Goal: Information Seeking & Learning: Compare options

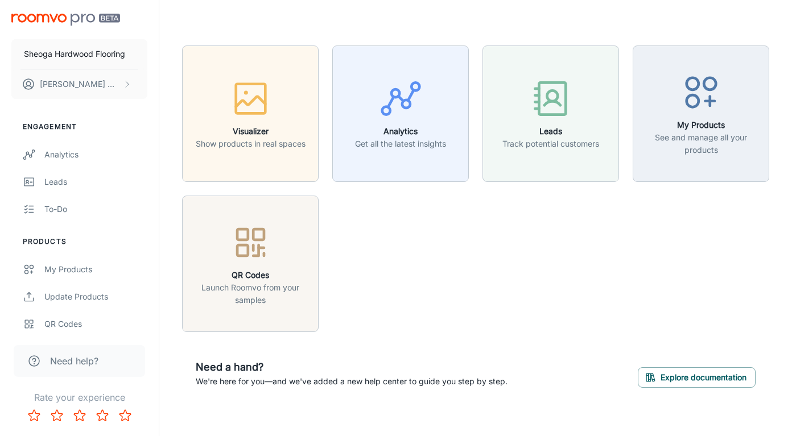
click at [293, 112] on div "button" at bounding box center [251, 100] width 110 height 47
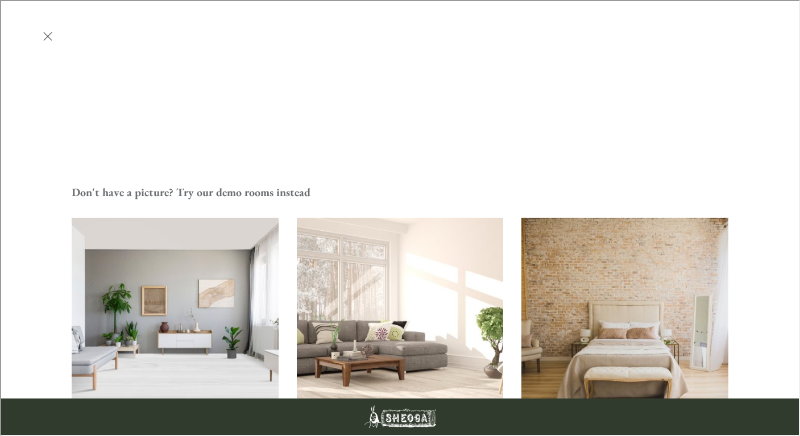
scroll to position [314, 0]
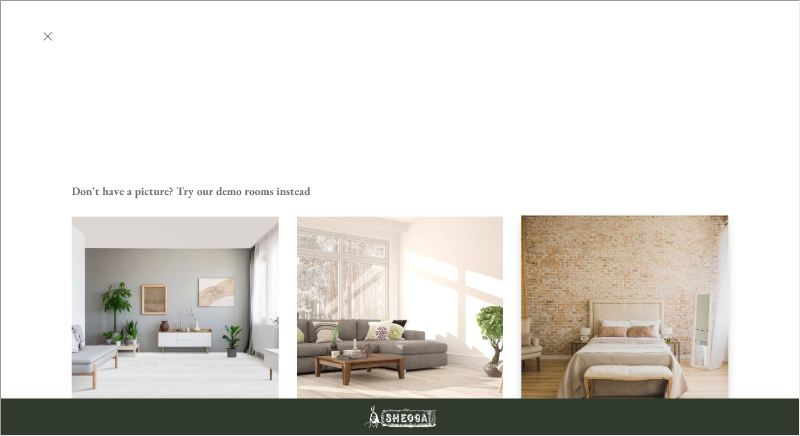
click at [585, 214] on img "Bedroom" at bounding box center [624, 319] width 209 height 210
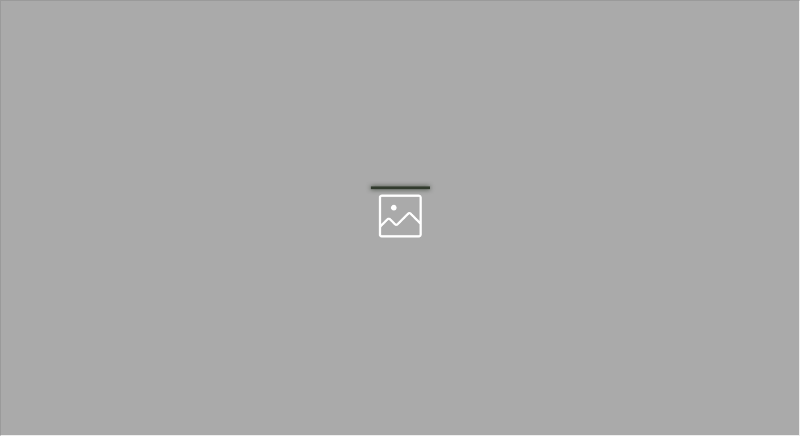
scroll to position [0, 0]
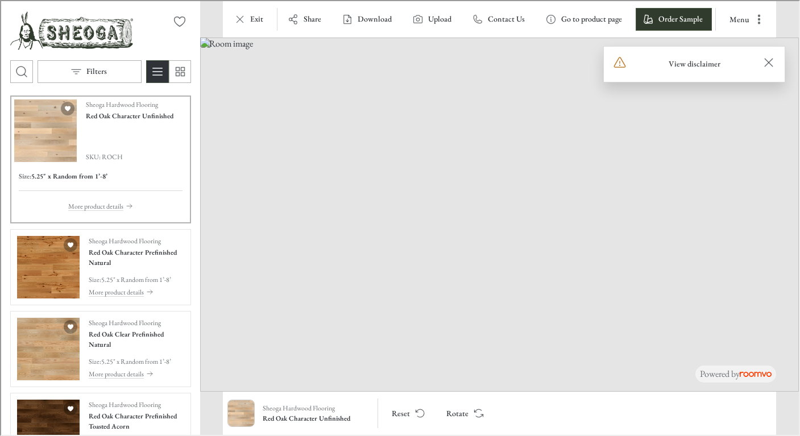
click at [162, 164] on div "Size : 5.25" x Random from 1’-8’ More product details" at bounding box center [99, 189] width 173 height 57
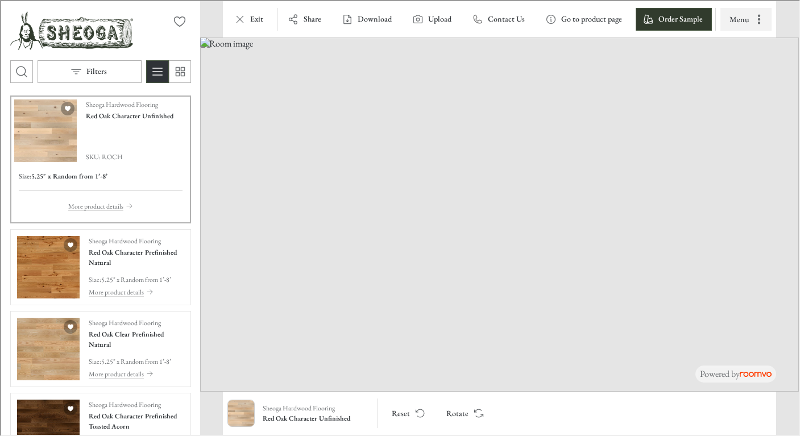
click at [758, 18] on icon "More actions" at bounding box center [758, 19] width 2 height 10
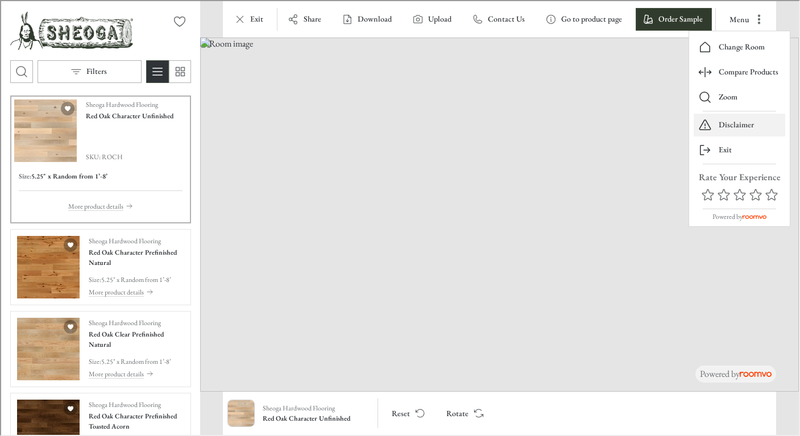
click at [735, 123] on p "Disclaimer" at bounding box center [735, 123] width 35 height 11
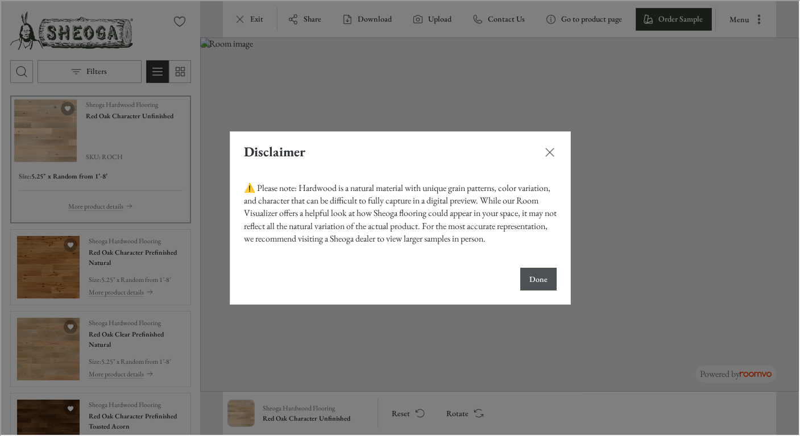
click at [539, 276] on p "Done" at bounding box center [537, 278] width 18 height 11
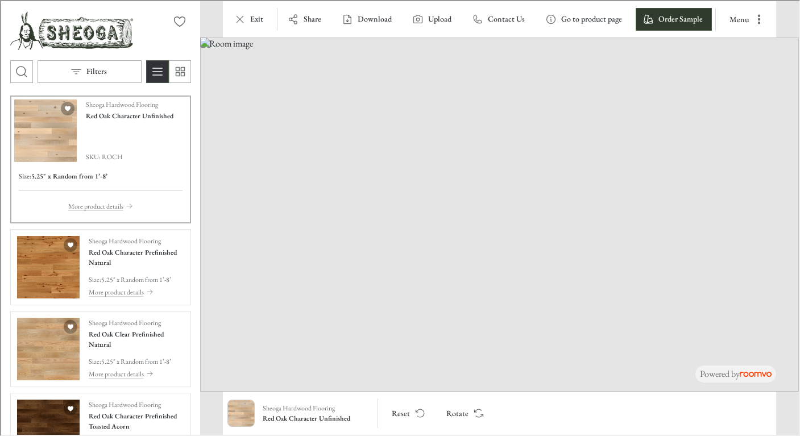
click at [125, 157] on span "SKU: ROCH" at bounding box center [129, 156] width 88 height 10
click at [593, 22] on p "Go to product page" at bounding box center [590, 18] width 61 height 11
click at [743, 19] on button "Menu" at bounding box center [744, 18] width 51 height 23
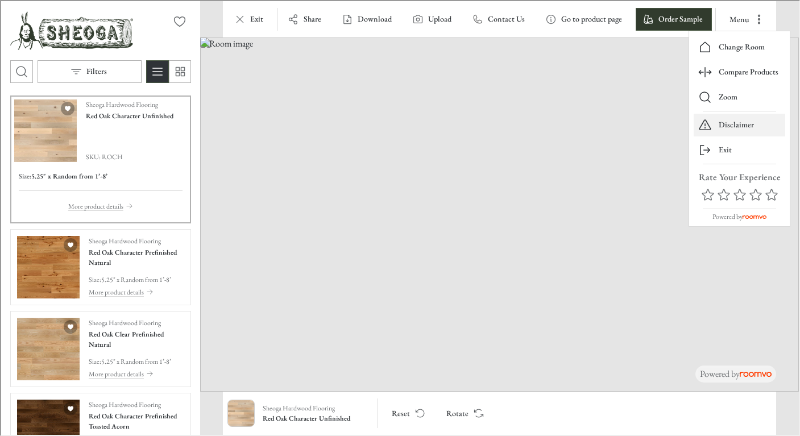
click at [731, 123] on p "Disclaimer" at bounding box center [735, 123] width 35 height 11
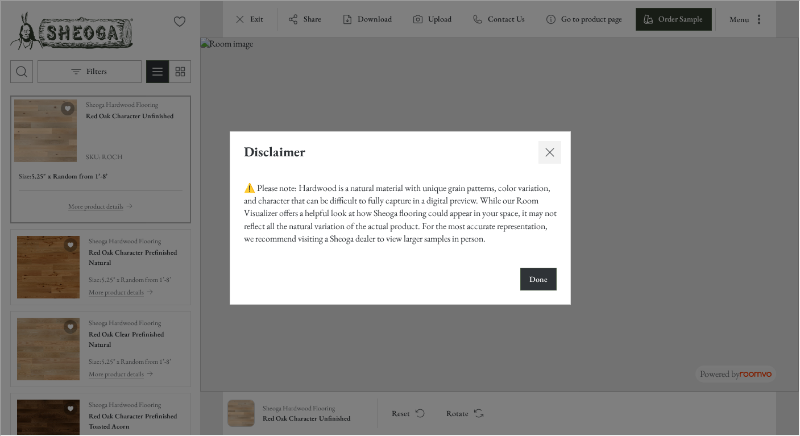
click at [547, 152] on line "Close dialog" at bounding box center [549, 151] width 8 height 8
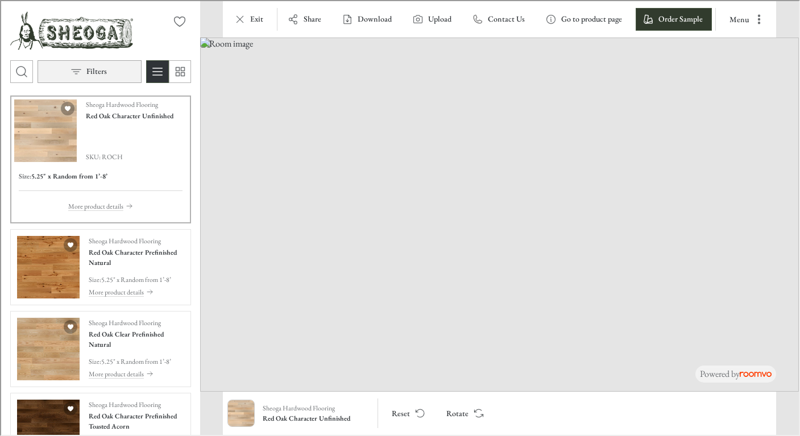
click at [84, 69] on button "Filters" at bounding box center [88, 70] width 104 height 23
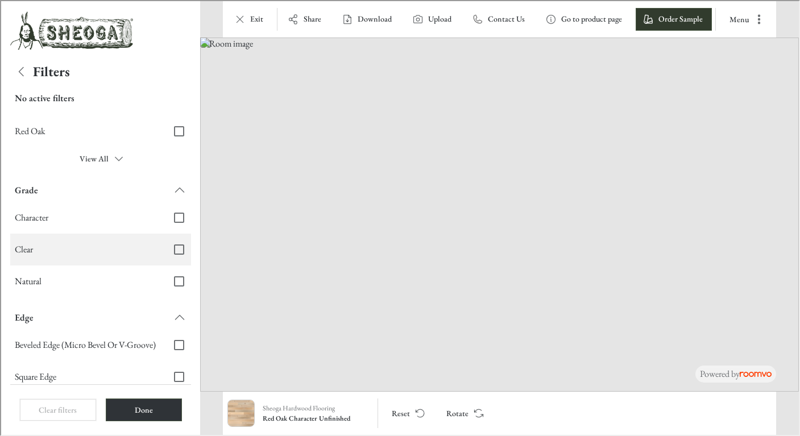
scroll to position [149, 0]
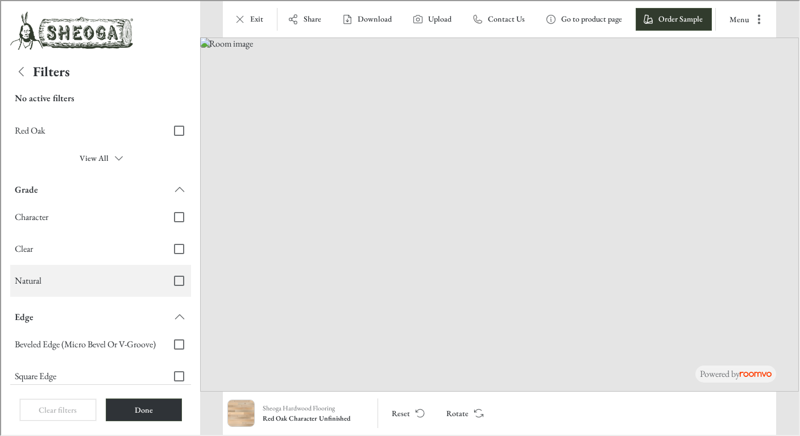
click at [172, 281] on input "Natural" at bounding box center [178, 280] width 24 height 24
checkbox input "true"
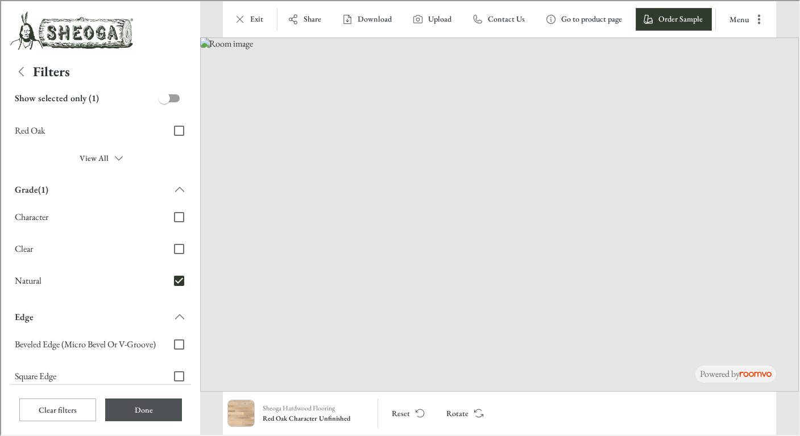
click at [140, 403] on button "Done" at bounding box center [142, 409] width 77 height 23
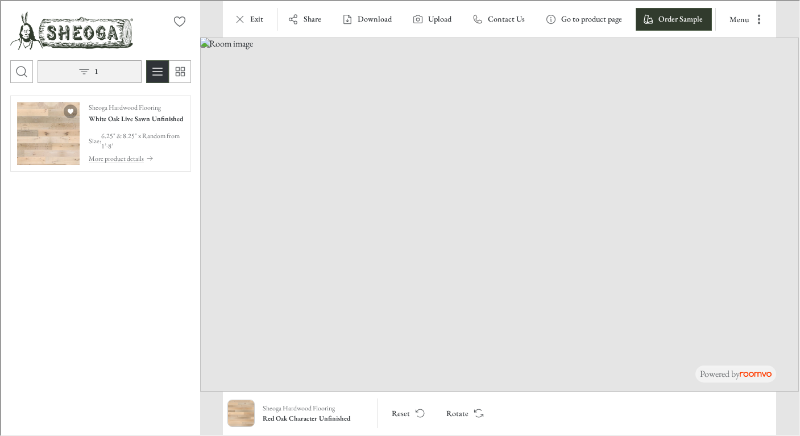
click at [90, 65] on button "1" at bounding box center [88, 70] width 104 height 23
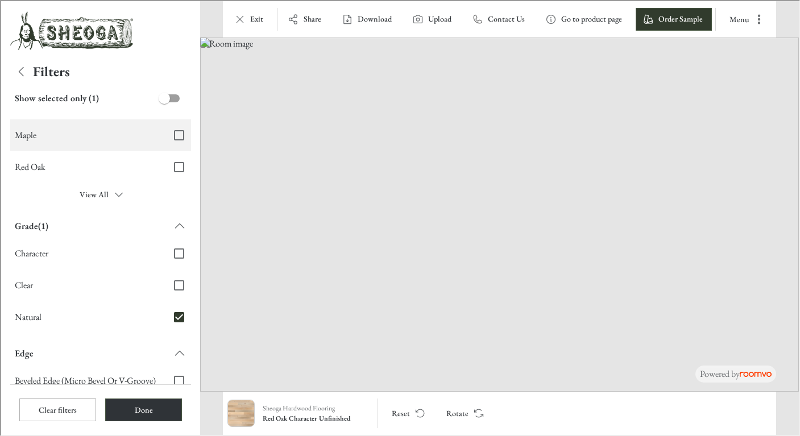
scroll to position [113, 0]
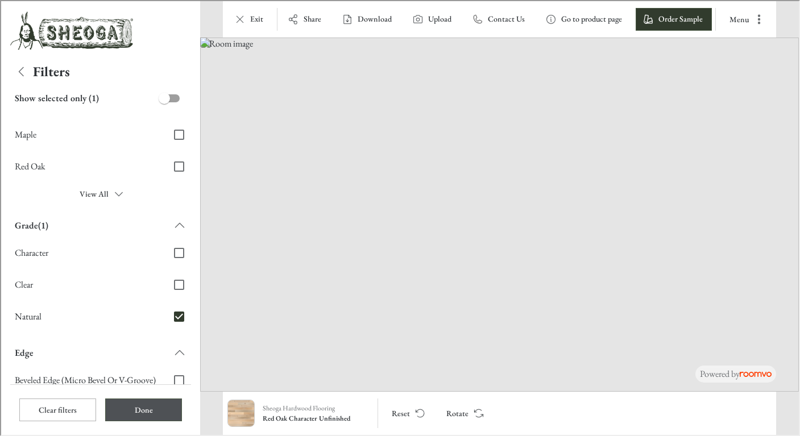
click at [153, 403] on button "Done" at bounding box center [142, 409] width 77 height 23
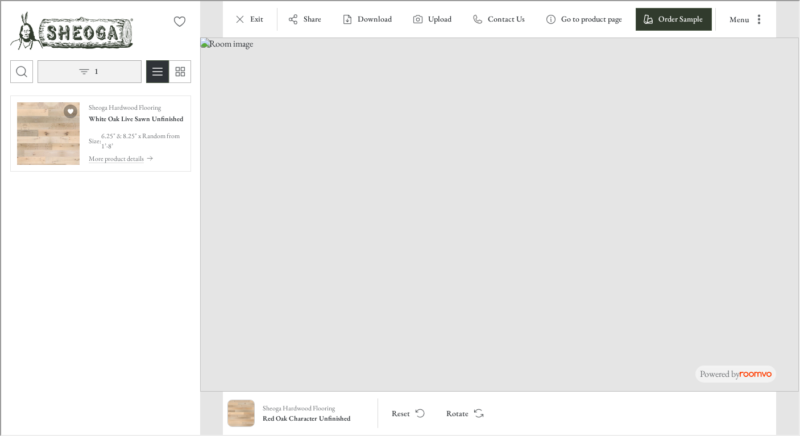
click at [97, 72] on button "1" at bounding box center [88, 70] width 104 height 23
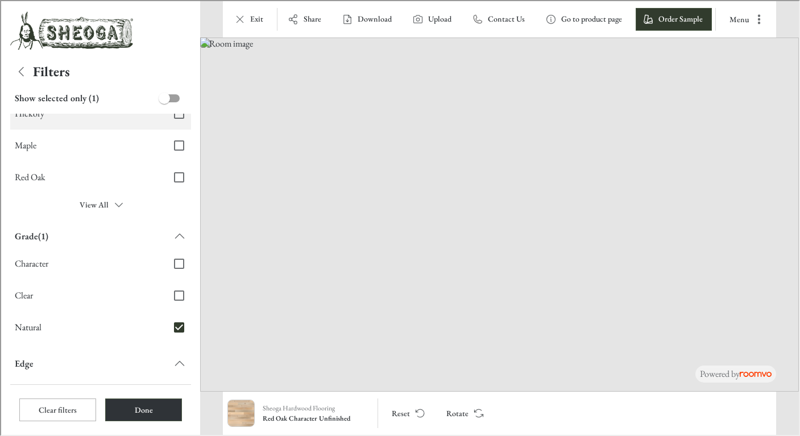
scroll to position [129, 0]
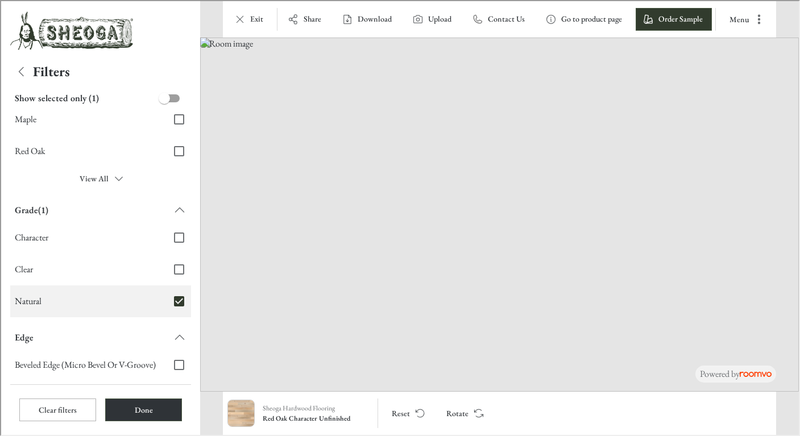
click at [170, 300] on input "Natural" at bounding box center [178, 300] width 24 height 24
checkbox input "false"
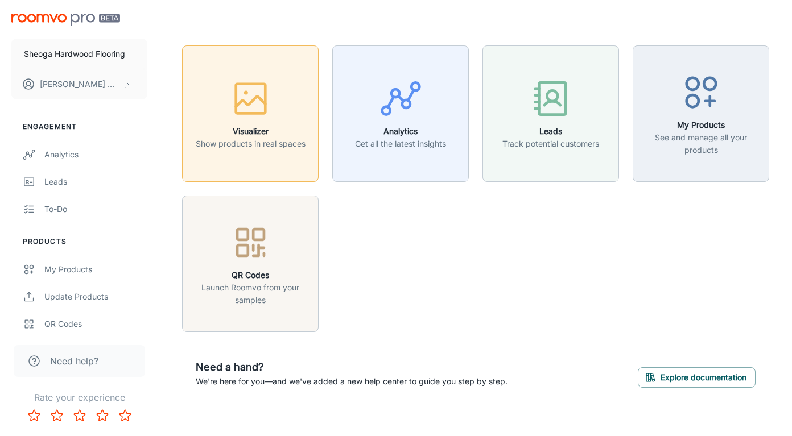
click at [222, 108] on div "button" at bounding box center [251, 100] width 110 height 47
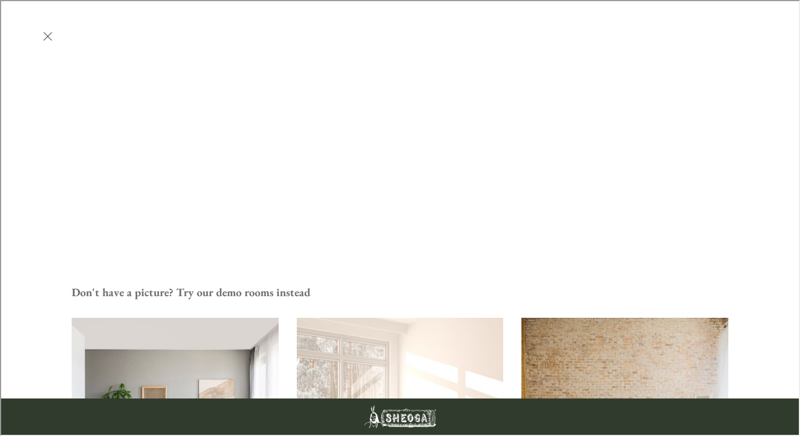
scroll to position [213, 0]
click at [578, 315] on img "Bedroom" at bounding box center [624, 420] width 209 height 210
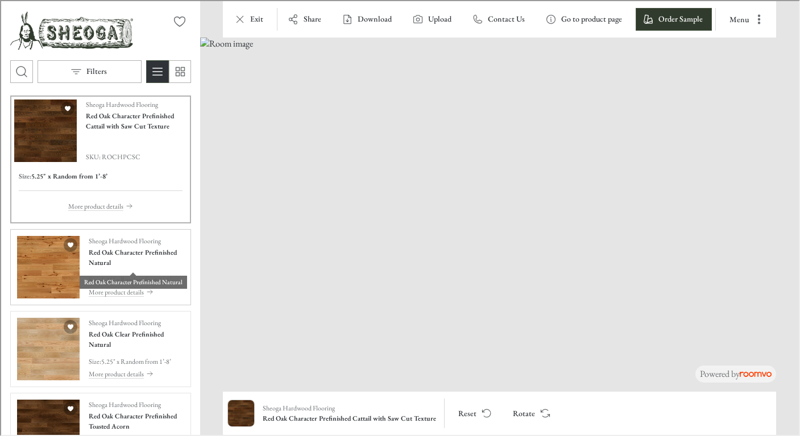
scroll to position [1, 0]
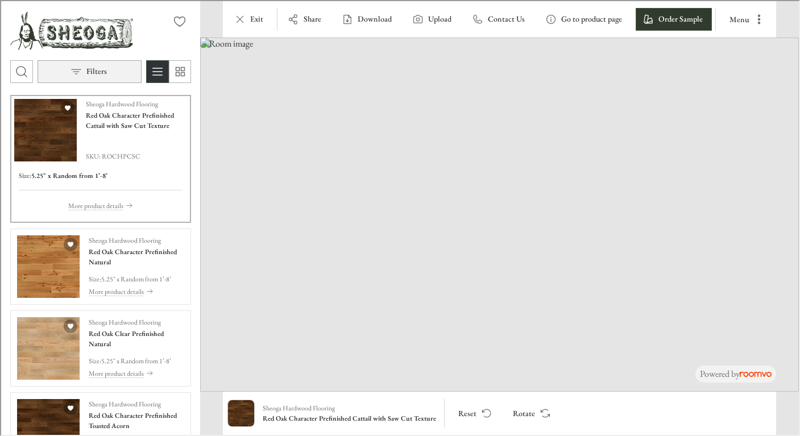
click at [89, 76] on button "Filters" at bounding box center [88, 70] width 104 height 23
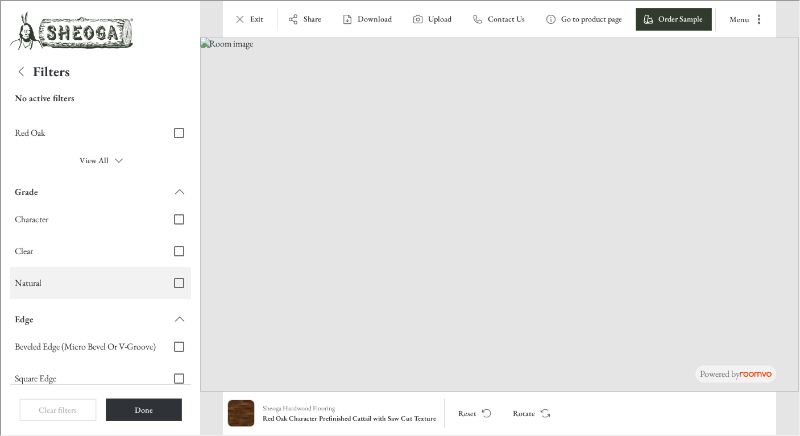
scroll to position [0, 0]
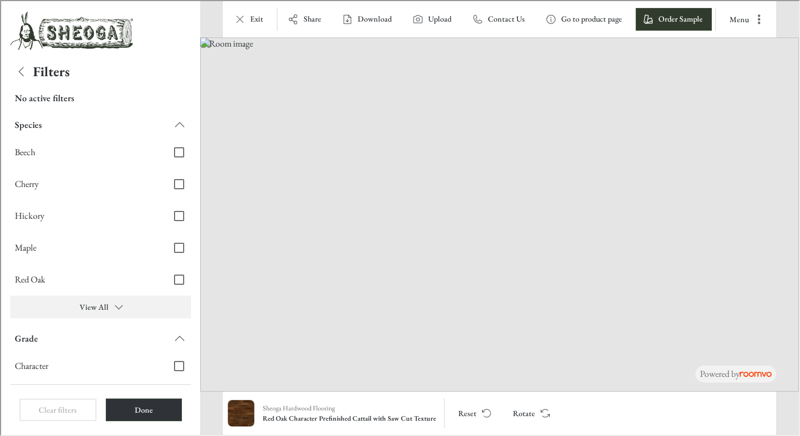
click at [92, 306] on button "View All" at bounding box center [99, 306] width 181 height 23
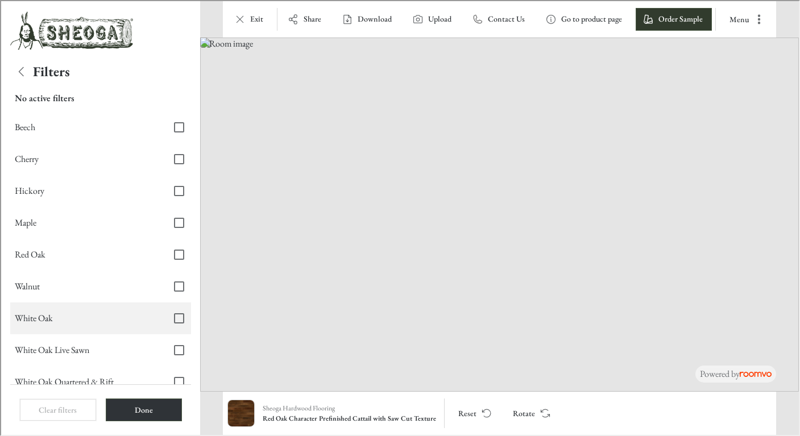
scroll to position [24, 0]
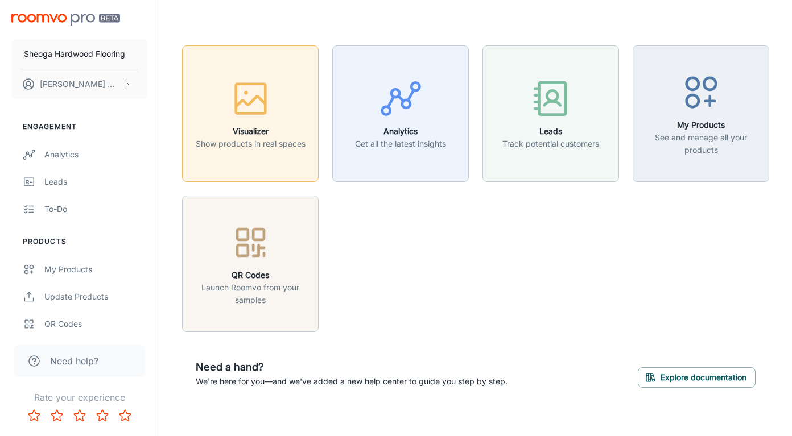
click at [251, 155] on button "Visualizer Show products in real spaces" at bounding box center [250, 114] width 137 height 137
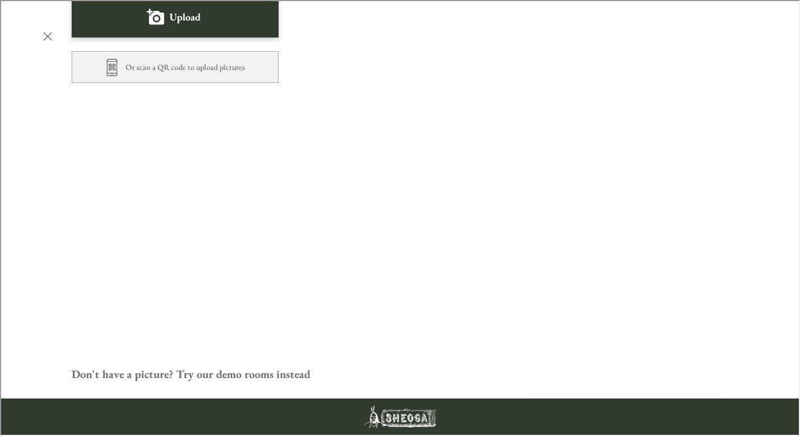
scroll to position [131, 0]
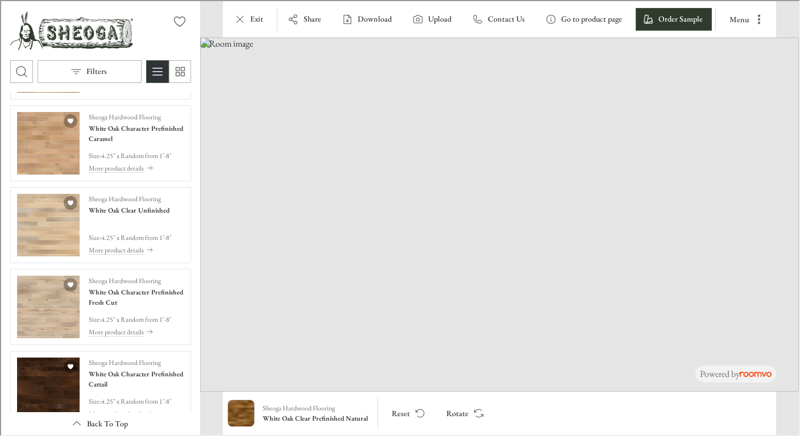
scroll to position [206, 0]
click at [91, 71] on p "Filters" at bounding box center [95, 70] width 20 height 11
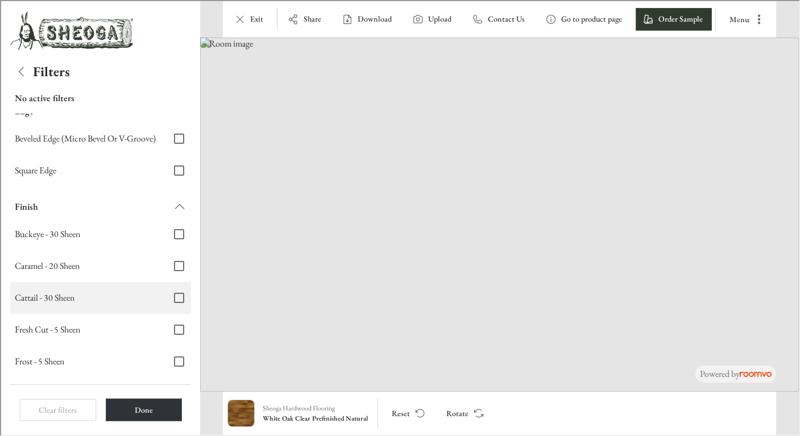
scroll to position [371, 0]
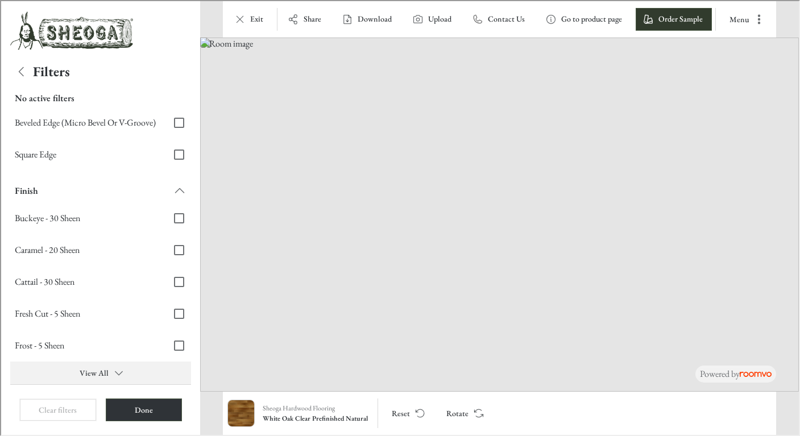
click at [96, 369] on button "View All" at bounding box center [99, 372] width 181 height 23
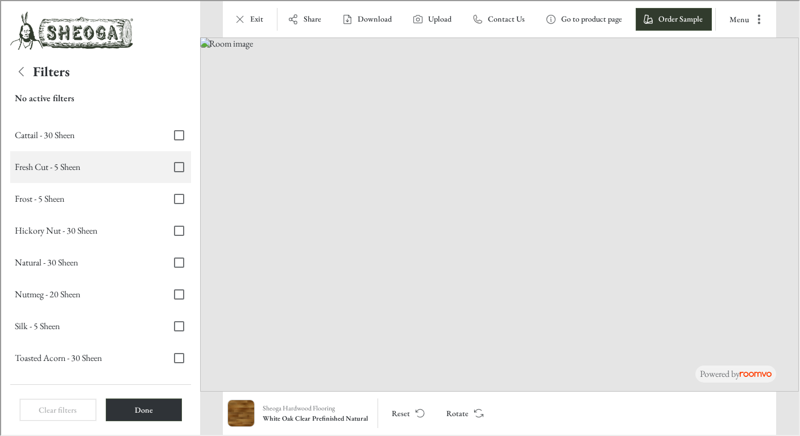
scroll to position [539, 0]
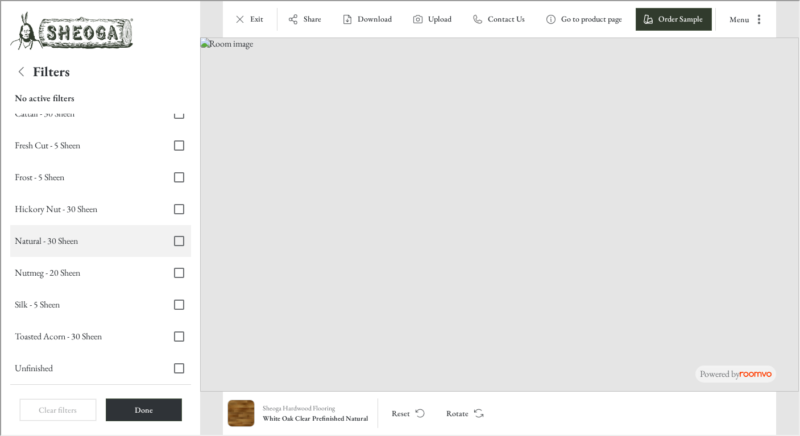
click at [171, 241] on input "Natural - 30 Sheen" at bounding box center [178, 240] width 24 height 24
checkbox input "true"
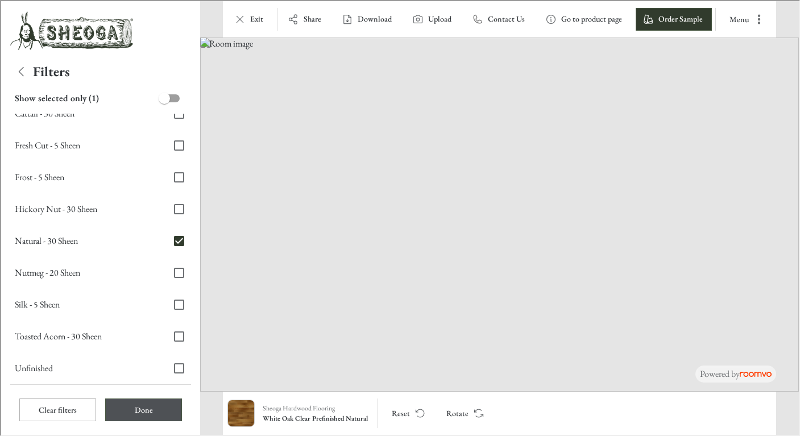
click at [133, 408] on button "Done" at bounding box center [142, 409] width 77 height 23
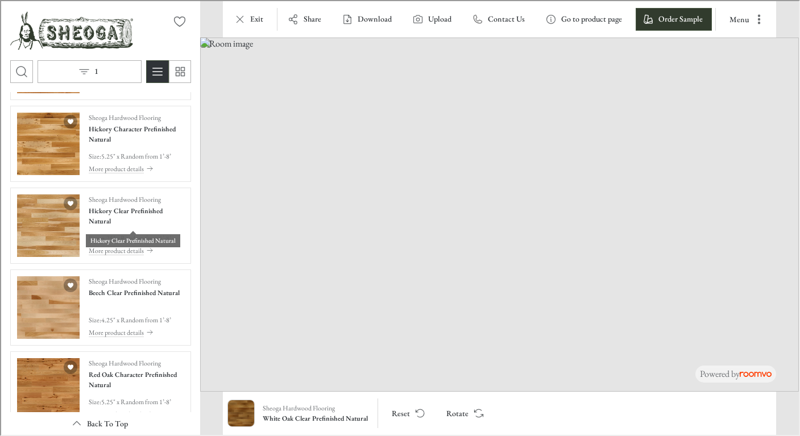
scroll to position [288, 0]
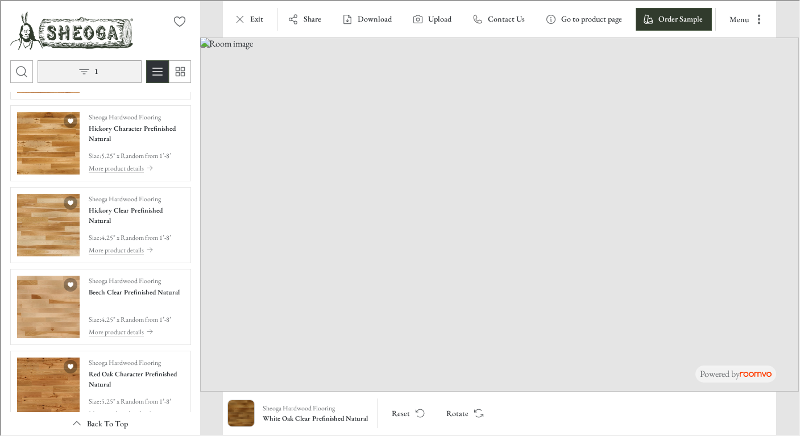
click at [89, 74] on button "1" at bounding box center [88, 70] width 104 height 23
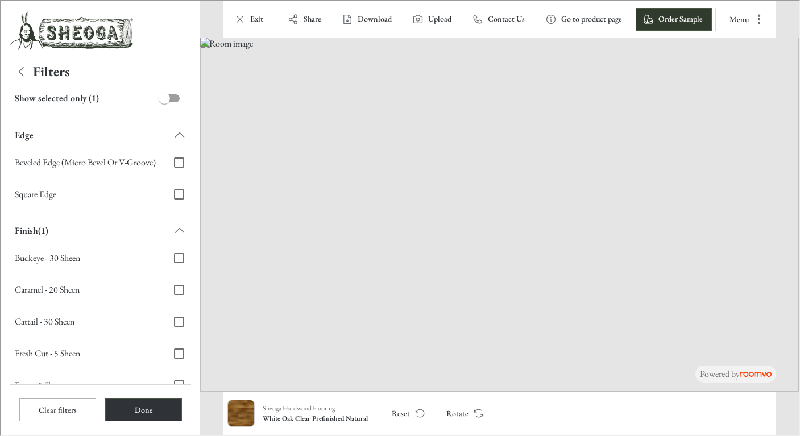
scroll to position [371, 0]
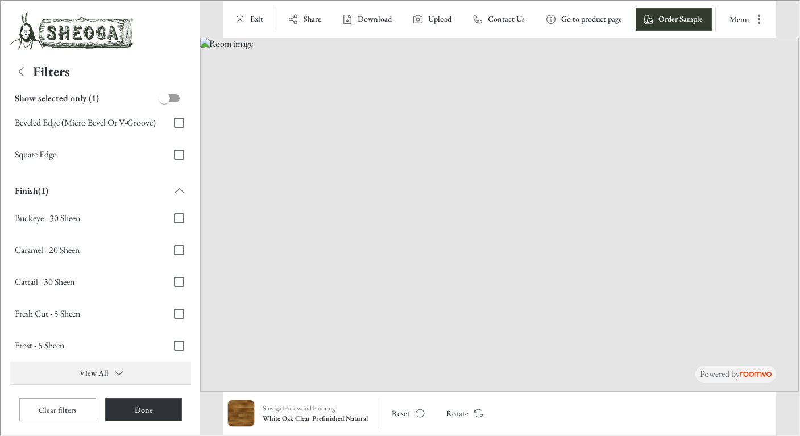
click at [103, 372] on button "View All" at bounding box center [99, 372] width 181 height 23
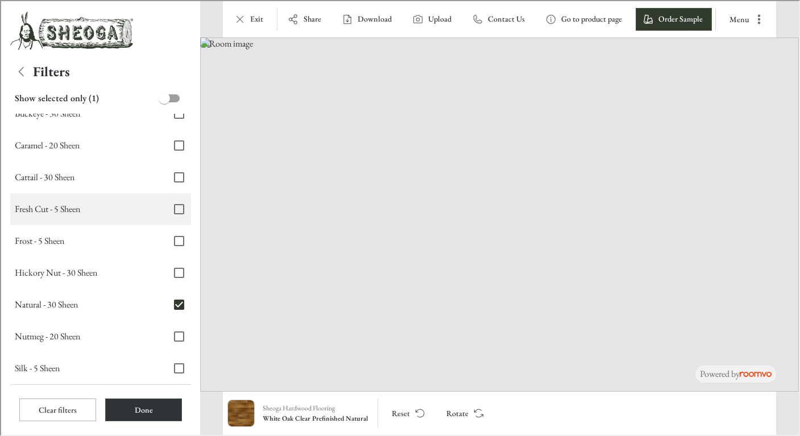
scroll to position [476, 0]
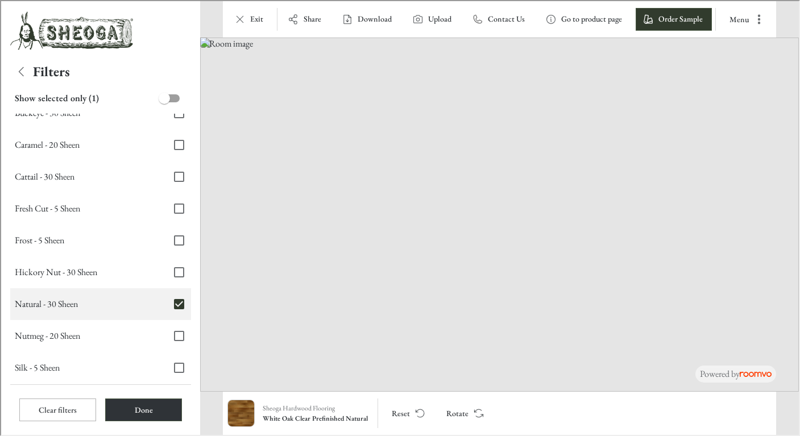
click at [170, 302] on input "Natural - 30 Sheen" at bounding box center [178, 303] width 24 height 24
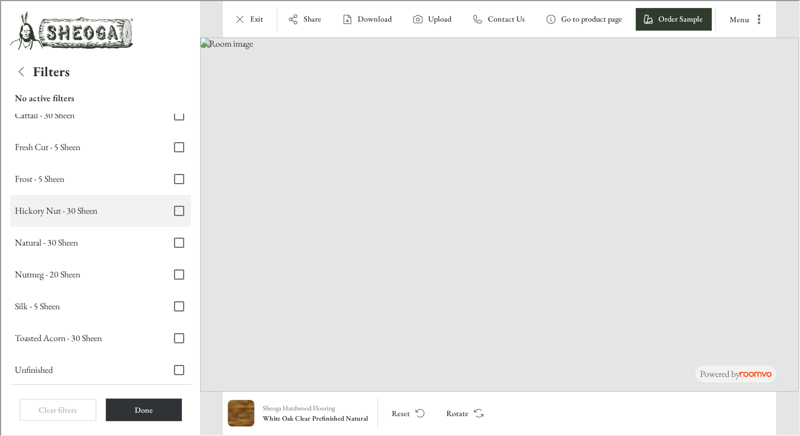
scroll to position [539, 0]
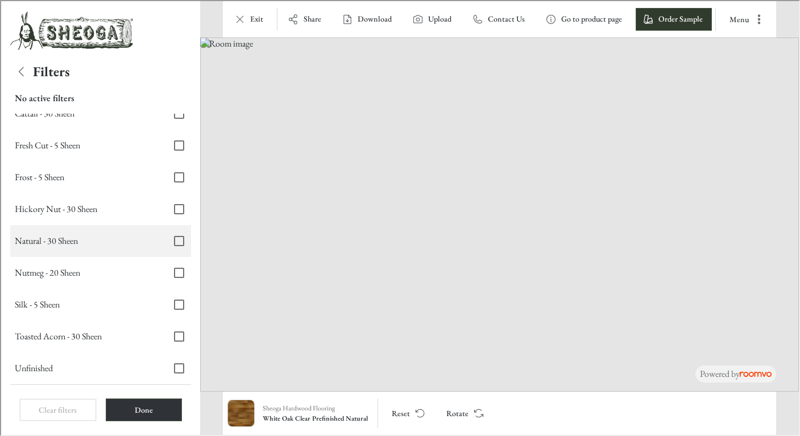
click at [171, 239] on input "Natural - 30 Sheen" at bounding box center [178, 240] width 24 height 24
checkbox input "true"
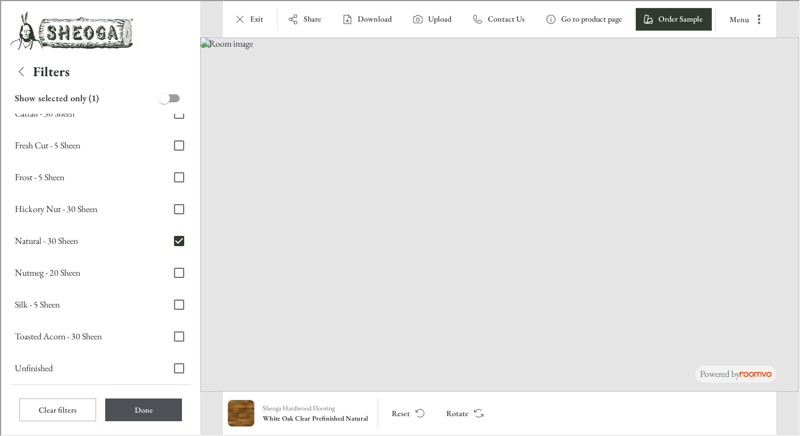
click at [142, 407] on button "Done" at bounding box center [142, 409] width 77 height 23
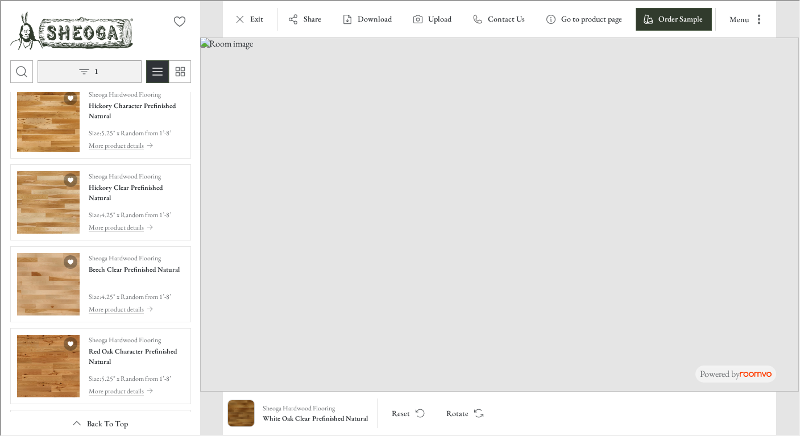
scroll to position [310, 0]
click at [93, 70] on button "1" at bounding box center [88, 70] width 104 height 23
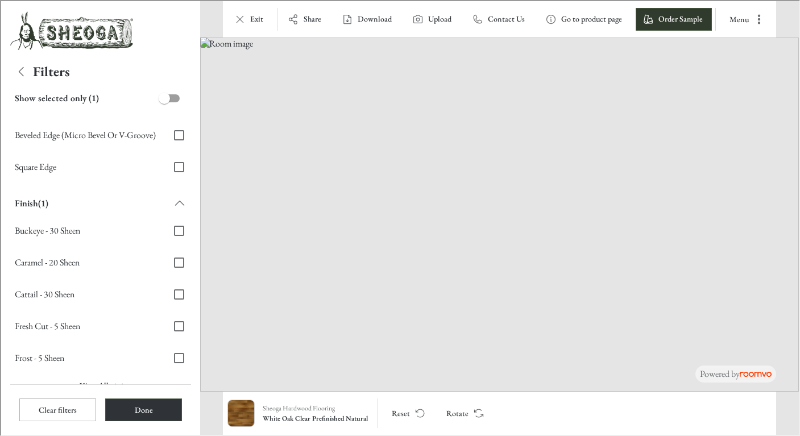
scroll to position [371, 0]
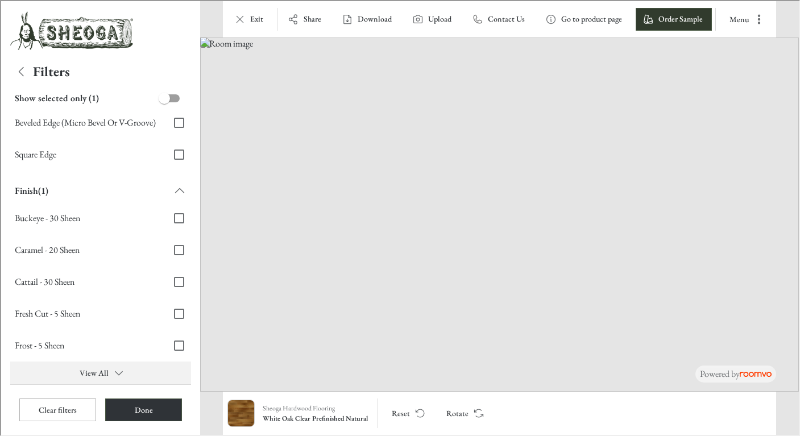
click at [98, 369] on button "View All" at bounding box center [99, 372] width 181 height 23
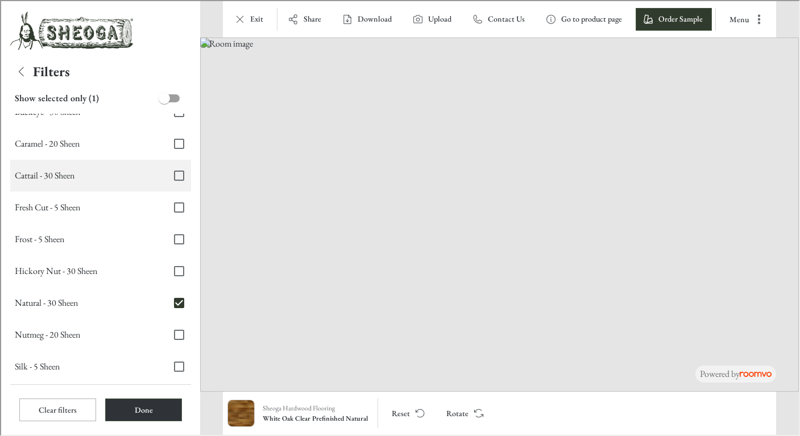
scroll to position [479, 0]
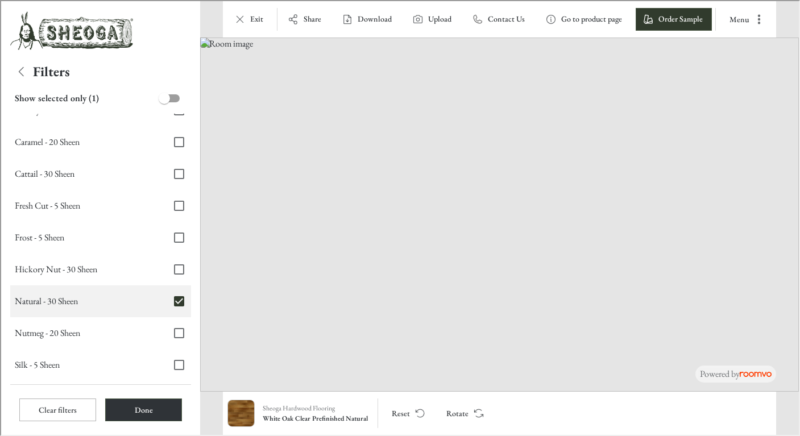
click at [171, 300] on input "Natural - 30 Sheen" at bounding box center [178, 300] width 24 height 24
checkbox input "false"
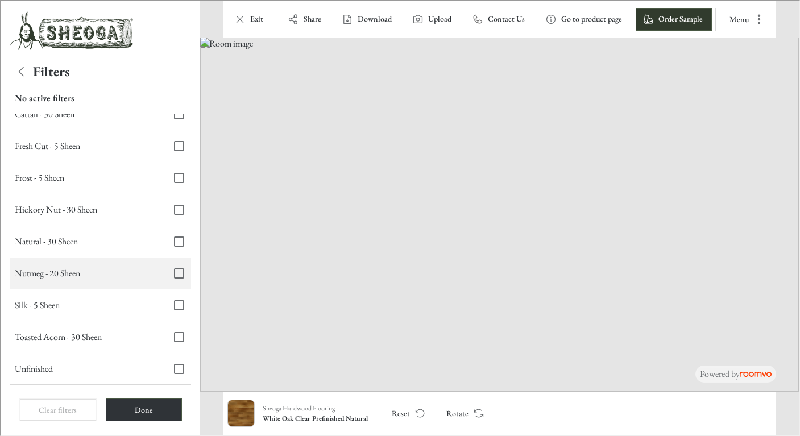
scroll to position [539, 0]
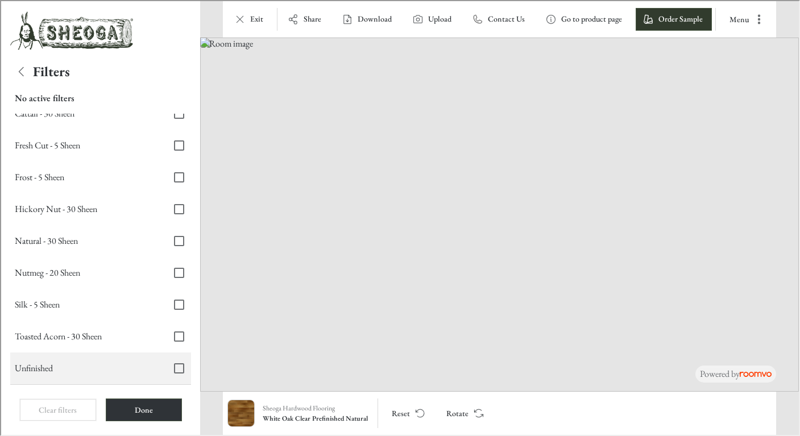
click at [173, 368] on input "Unfinished" at bounding box center [178, 367] width 24 height 24
checkbox input "true"
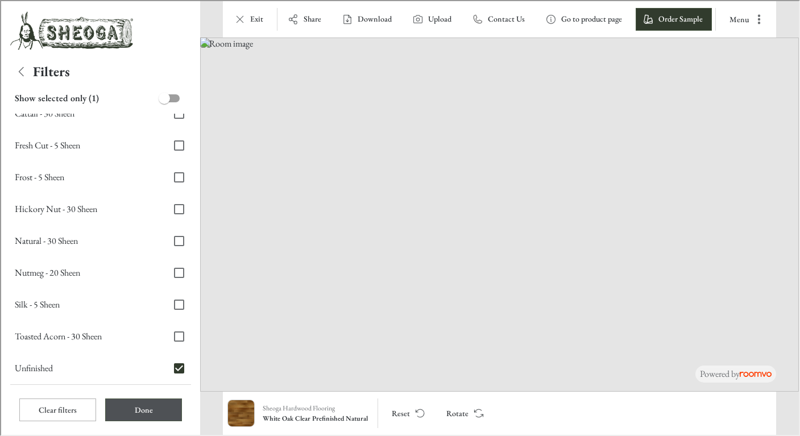
click at [141, 410] on button "Done" at bounding box center [142, 409] width 77 height 23
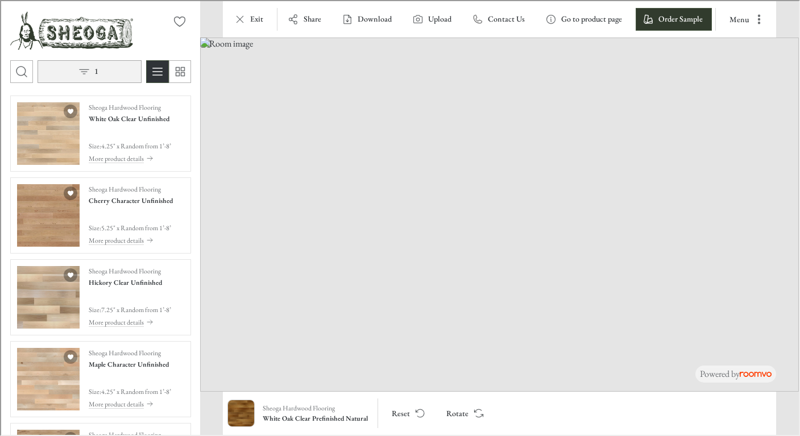
click at [87, 74] on icon "Open the filters menu" at bounding box center [82, 70] width 11 height 11
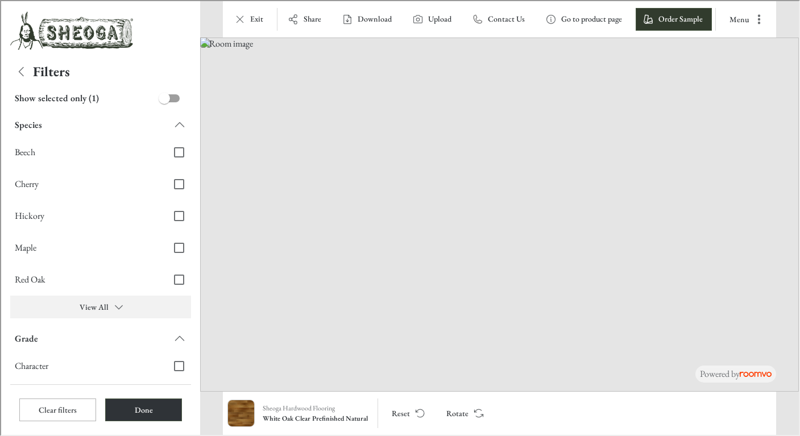
click at [97, 303] on button "View All" at bounding box center [99, 306] width 181 height 23
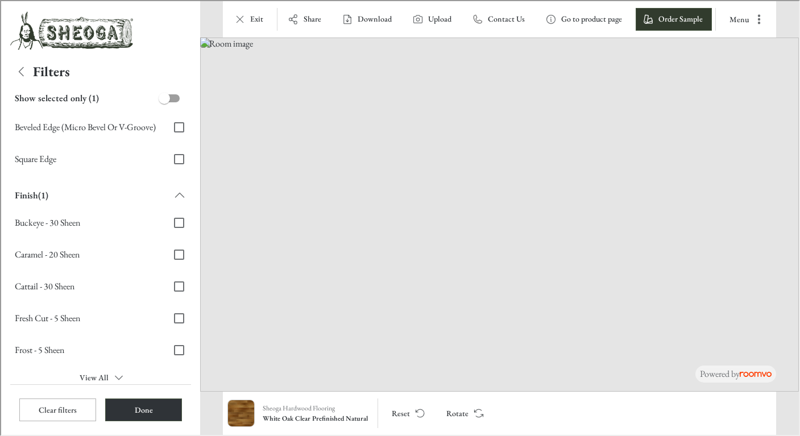
scroll to position [475, 0]
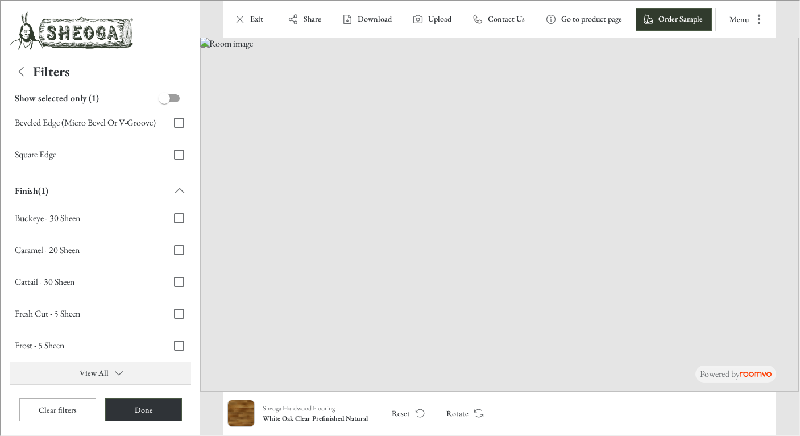
click at [94, 374] on button "View All" at bounding box center [99, 372] width 181 height 23
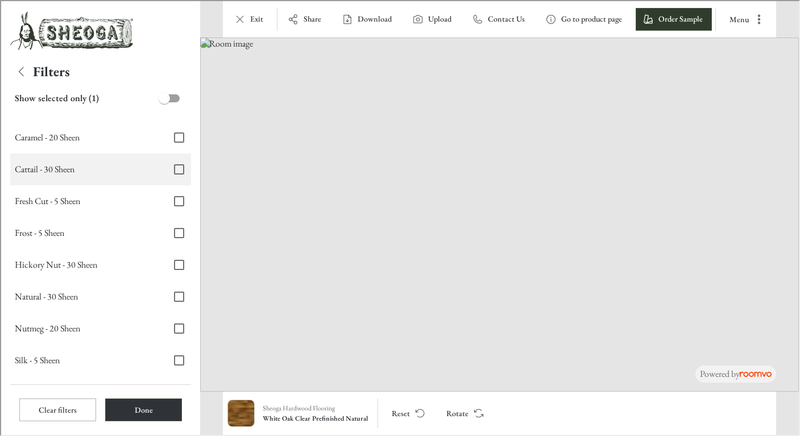
scroll to position [644, 0]
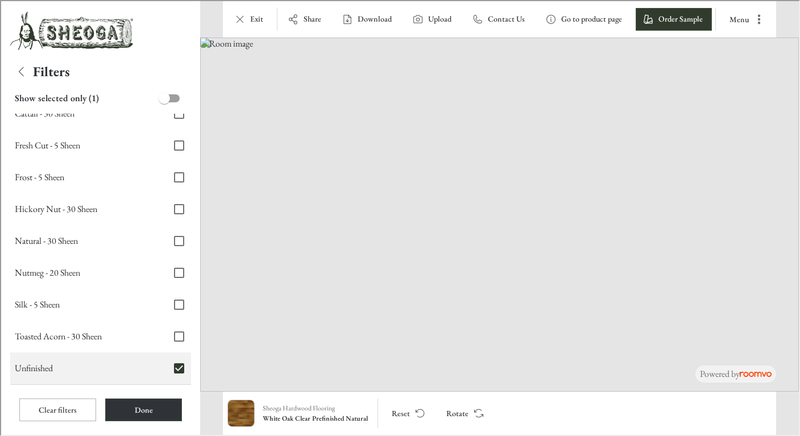
click at [171, 365] on input "Unfinished" at bounding box center [178, 367] width 24 height 24
checkbox input "false"
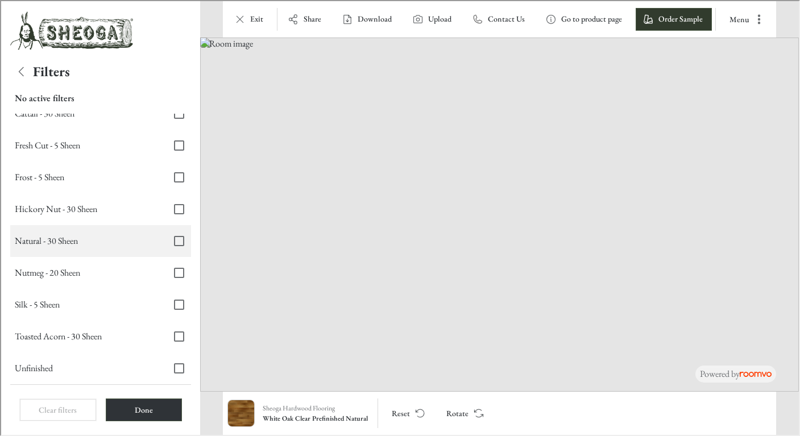
click at [172, 237] on input "Natural - 30 Sheen" at bounding box center [178, 240] width 24 height 24
checkbox input "true"
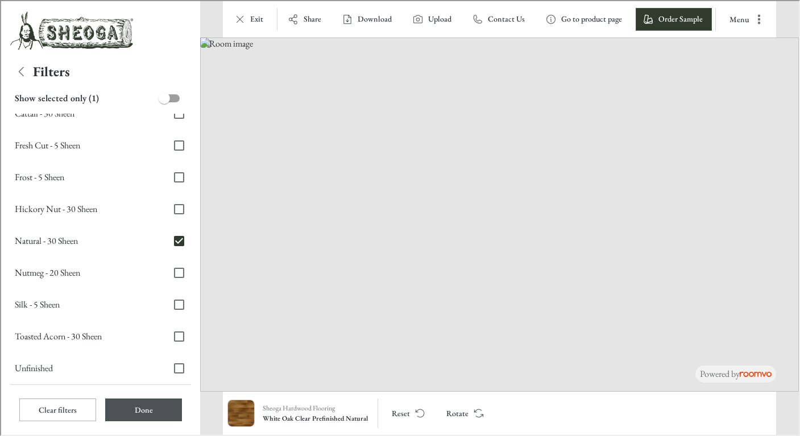
click at [137, 407] on button "Done" at bounding box center [142, 409] width 77 height 23
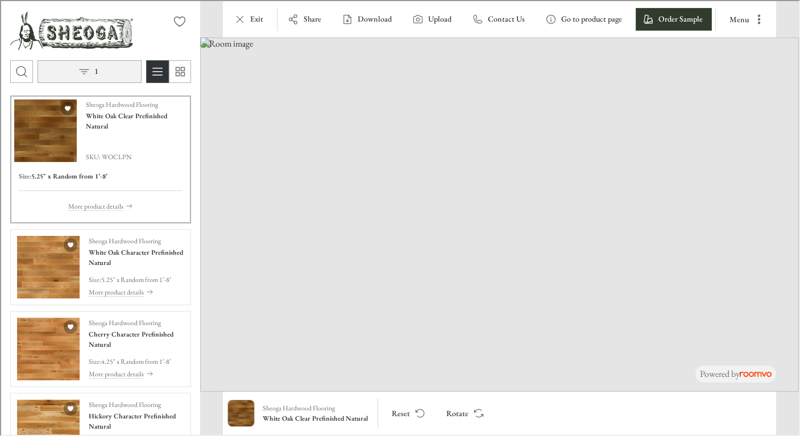
click at [97, 71] on button "1" at bounding box center [88, 70] width 104 height 23
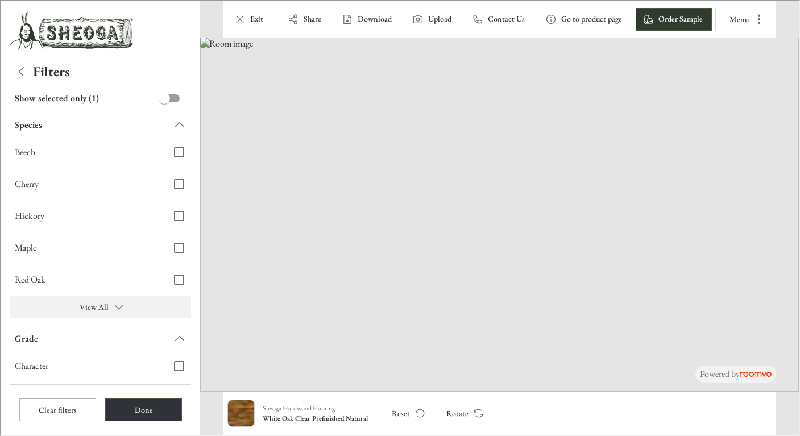
click at [98, 304] on button "View All" at bounding box center [99, 306] width 181 height 23
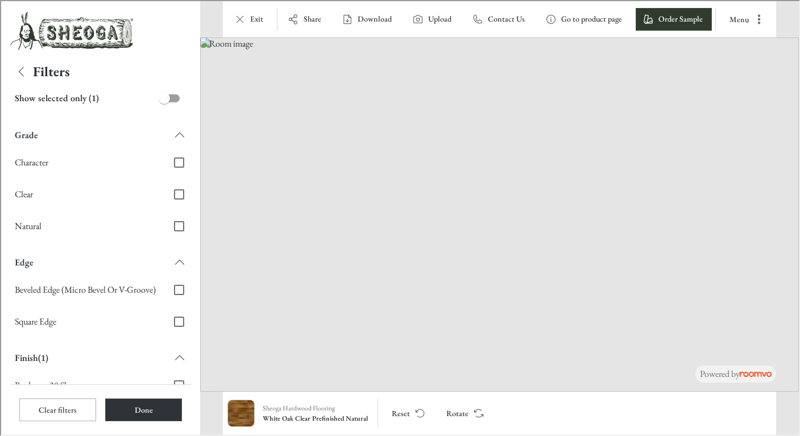
scroll to position [475, 0]
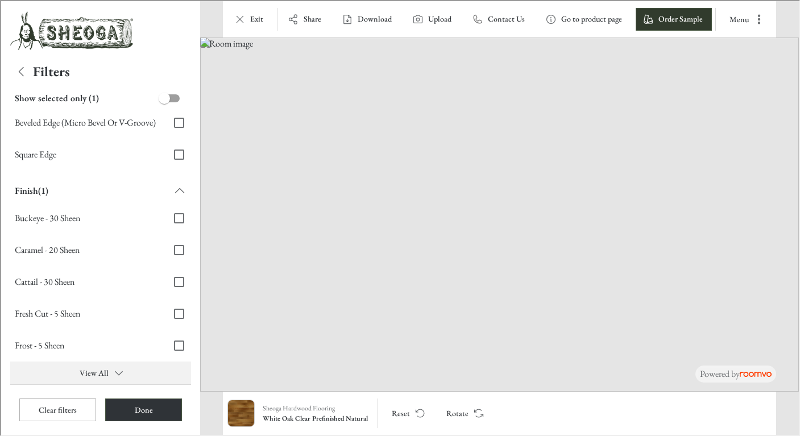
click at [100, 371] on button "View All" at bounding box center [99, 372] width 181 height 23
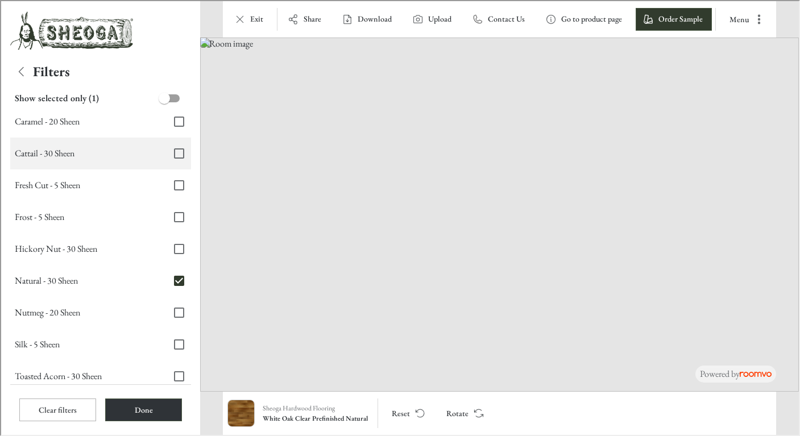
scroll to position [605, 0]
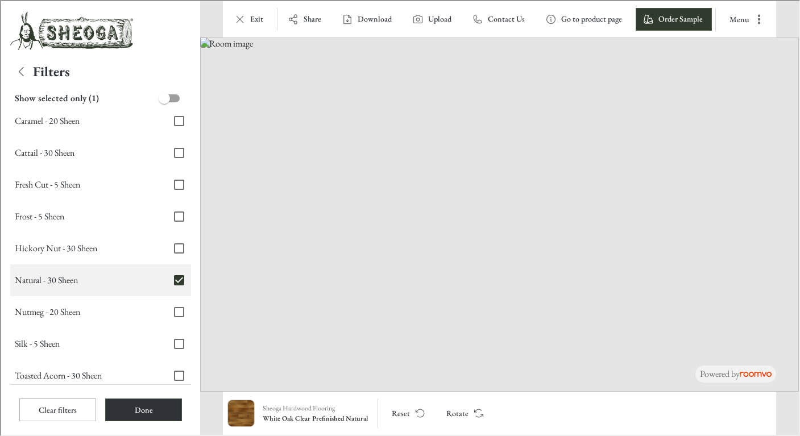
click at [170, 281] on input "Natural - 30 Sheen" at bounding box center [178, 279] width 24 height 24
checkbox input "false"
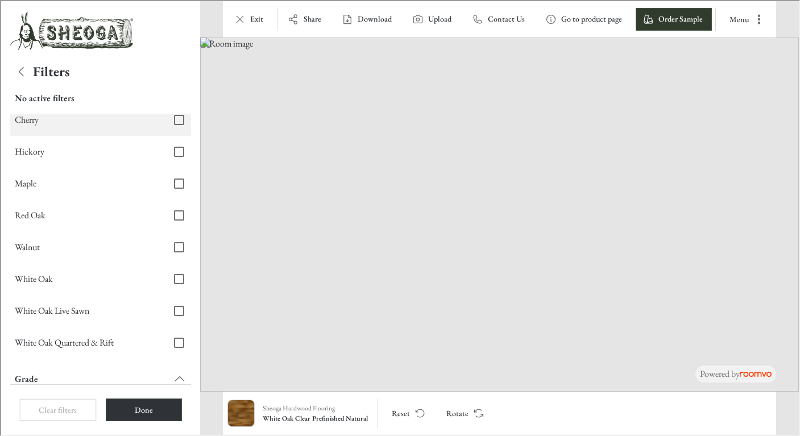
scroll to position [0, 0]
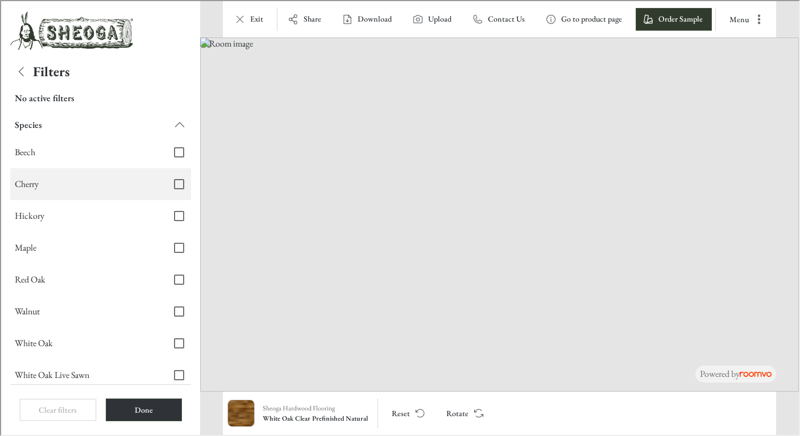
click at [170, 185] on input "Cherry" at bounding box center [178, 183] width 24 height 24
click at [172, 183] on input "Cherry" at bounding box center [178, 183] width 24 height 24
checkbox input "false"
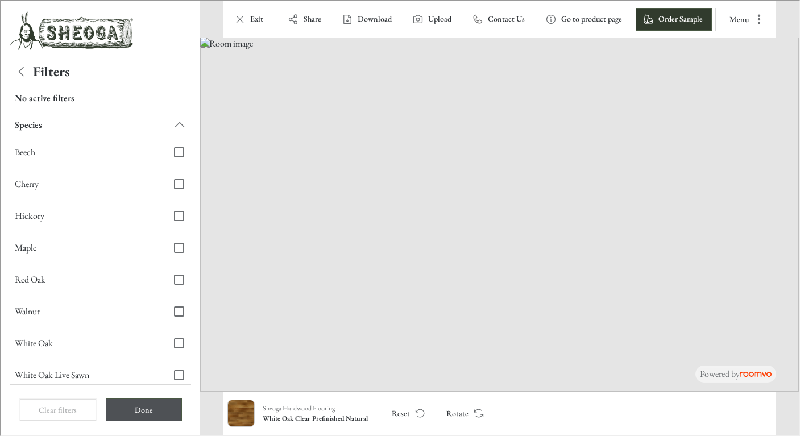
click at [142, 403] on button "Done" at bounding box center [143, 409] width 76 height 23
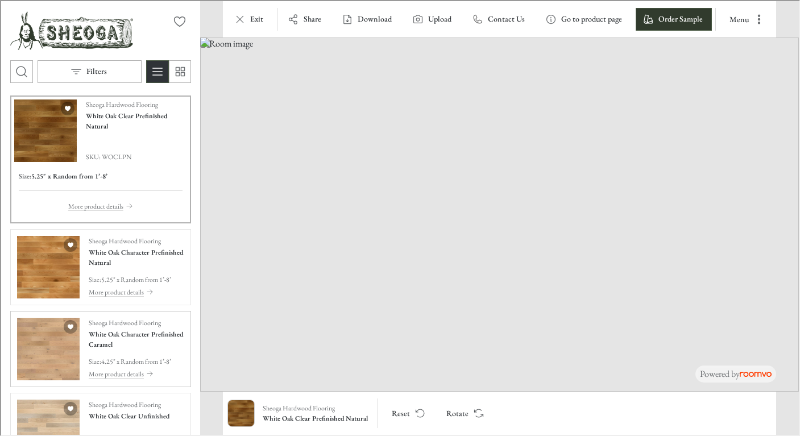
scroll to position [1, 0]
click at [120, 251] on h4 "White Oak Character Prefinished Natural" at bounding box center [136, 256] width 96 height 20
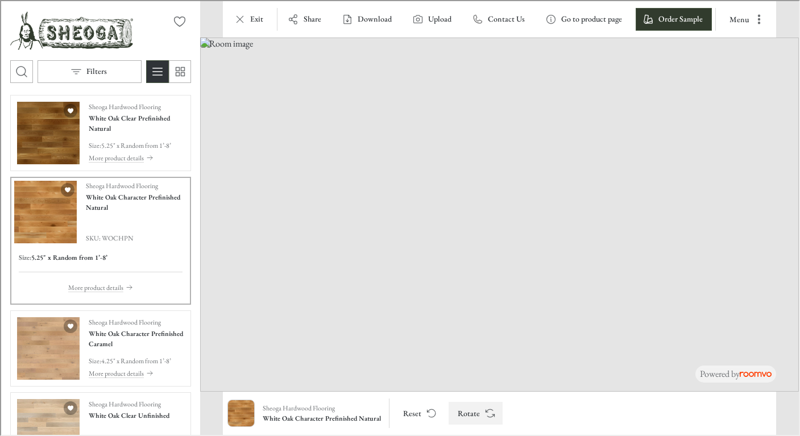
click at [472, 419] on button "Rotate" at bounding box center [475, 412] width 54 height 23
click at [179, 73] on icon "Switch to simple view" at bounding box center [179, 71] width 14 height 14
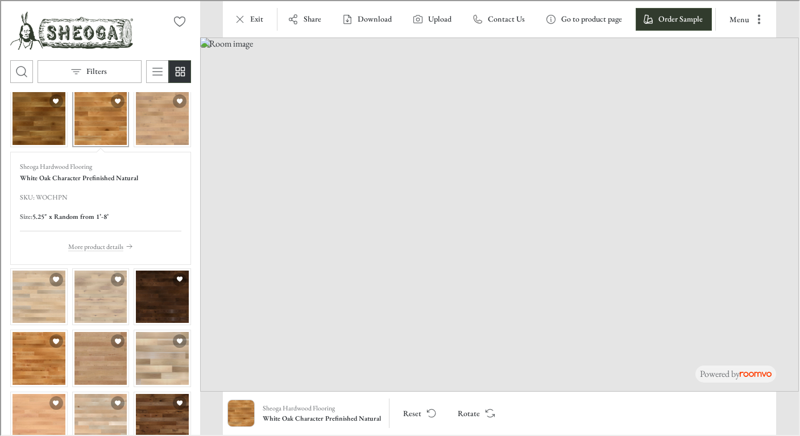
scroll to position [0, 0]
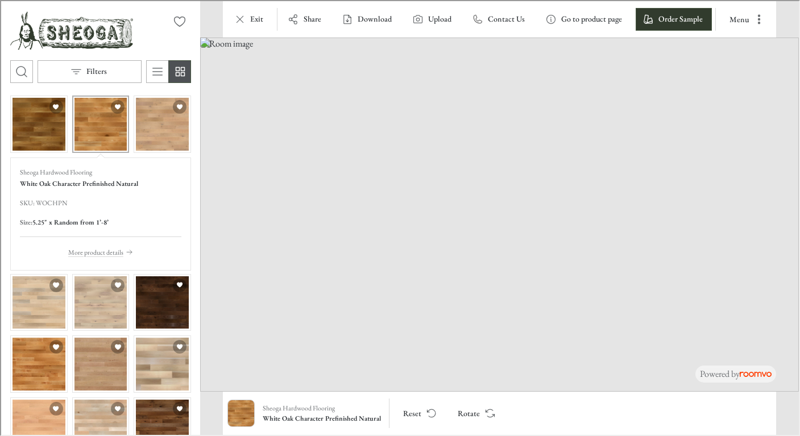
click at [179, 73] on icon "Switch to simple view" at bounding box center [179, 71] width 14 height 14
click at [143, 123] on img "See White Oak Character Prefinished Caramel in the room" at bounding box center [161, 123] width 53 height 53
click at [92, 133] on img "See White Oak Character Prefinished Natural in the room" at bounding box center [99, 123] width 53 height 53
click at [47, 131] on img "See White Oak Clear Prefinished Natural in the room" at bounding box center [37, 123] width 53 height 53
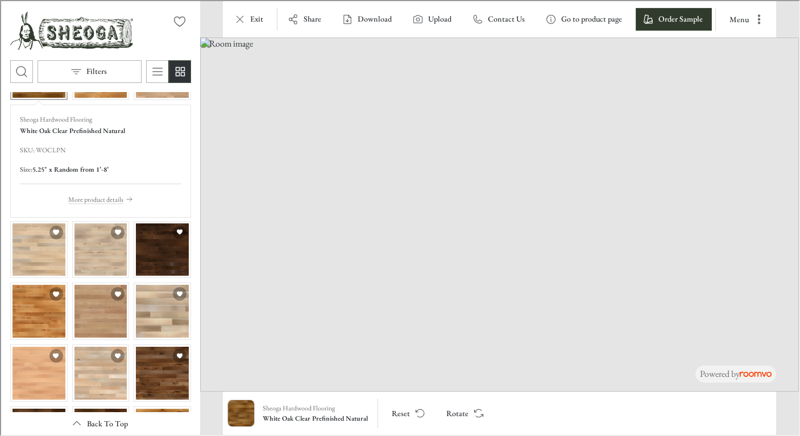
scroll to position [116, 0]
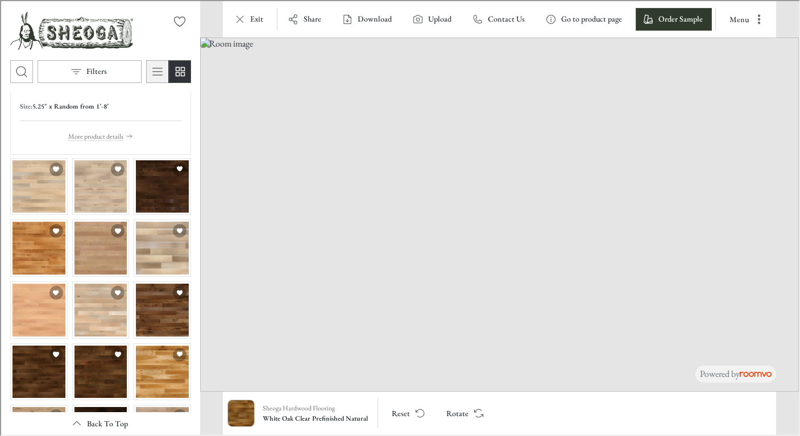
click at [159, 71] on icon "Switch to detail view" at bounding box center [157, 71] width 14 height 14
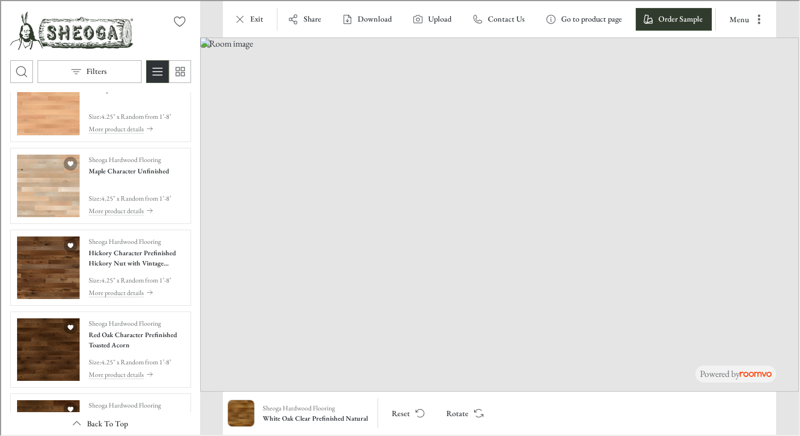
scroll to position [821, 0]
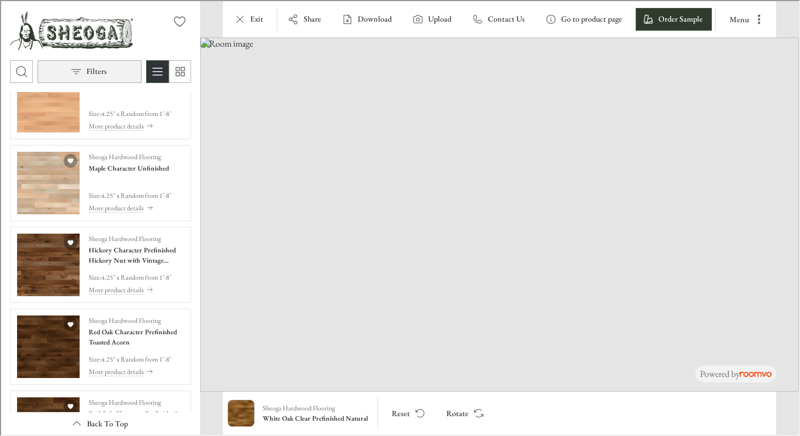
click at [84, 66] on button "Filters" at bounding box center [88, 70] width 104 height 23
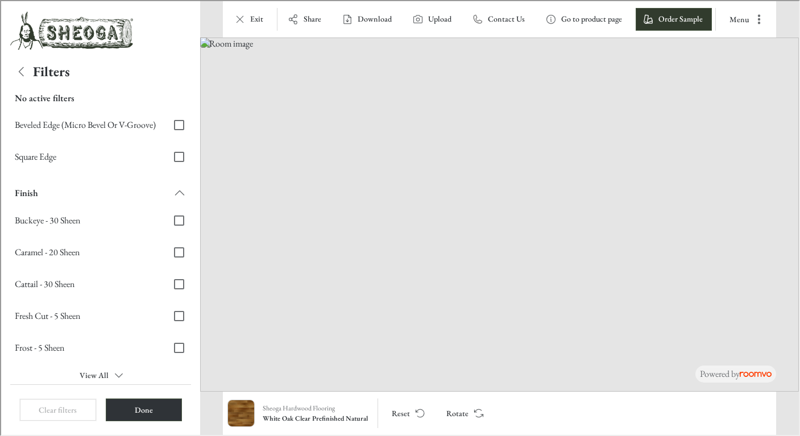
scroll to position [371, 0]
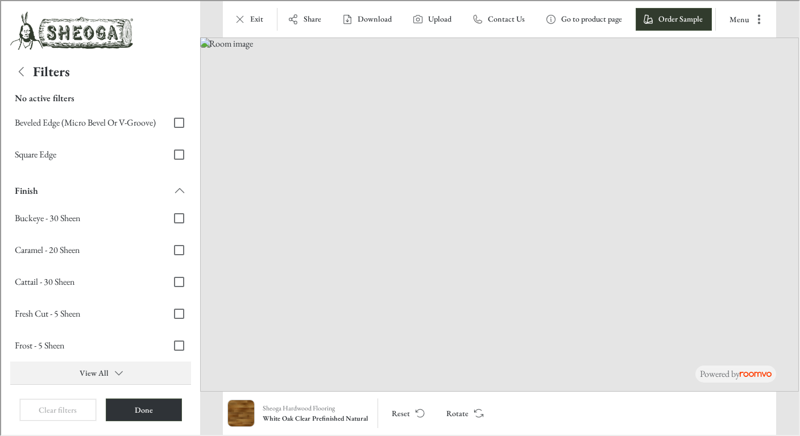
click at [99, 371] on button "View All" at bounding box center [99, 372] width 181 height 23
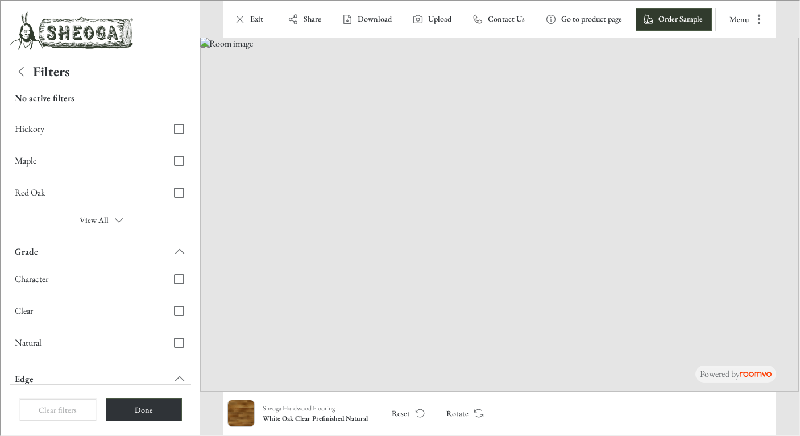
scroll to position [0, 0]
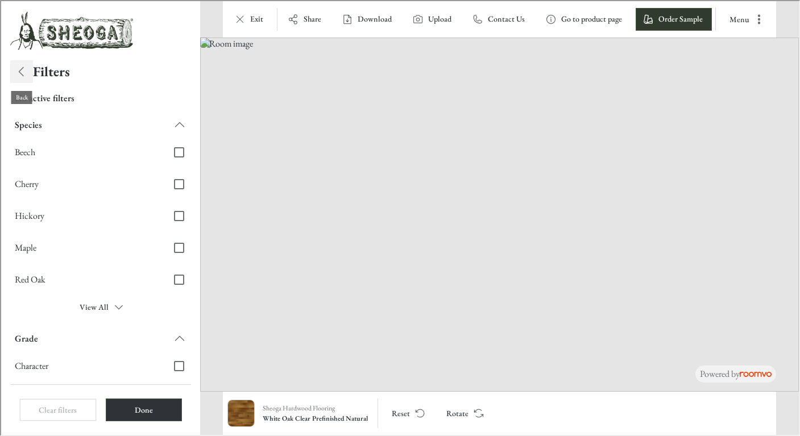
click at [20, 72] on icon "Back" at bounding box center [21, 71] width 14 height 14
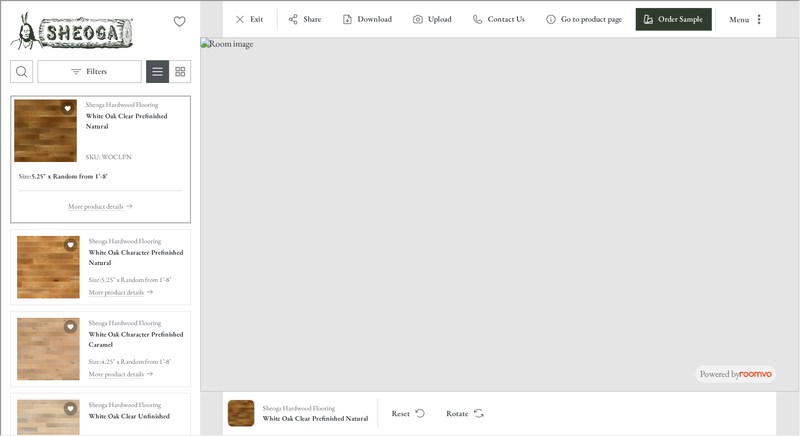
click at [161, 74] on line "Switch to detail view" at bounding box center [157, 74] width 10 height 0
click at [758, 18] on icon "More actions" at bounding box center [758, 19] width 2 height 10
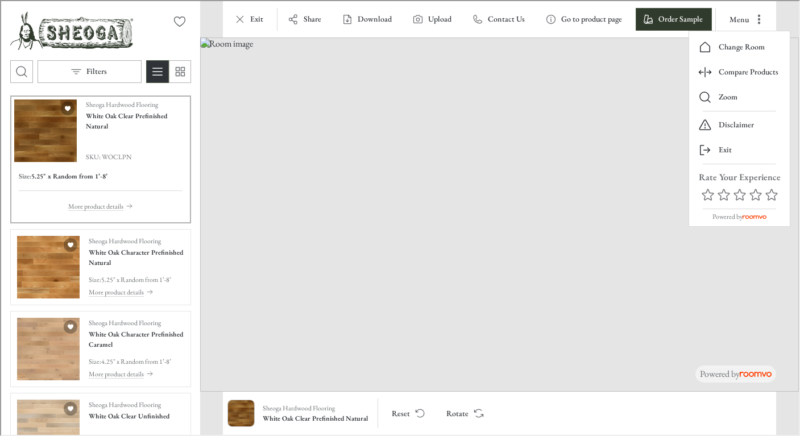
click at [63, 266] on div at bounding box center [399, 217] width 798 height 434
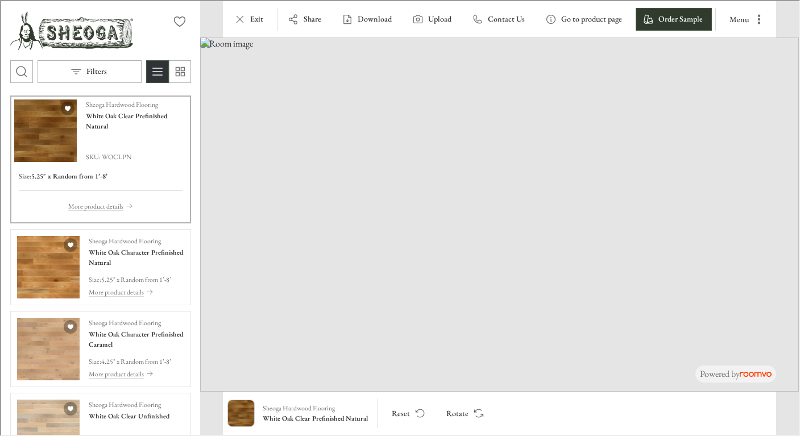
click at [63, 266] on img "See White Oak Character Prefinished Natural in the room" at bounding box center [47, 266] width 63 height 63
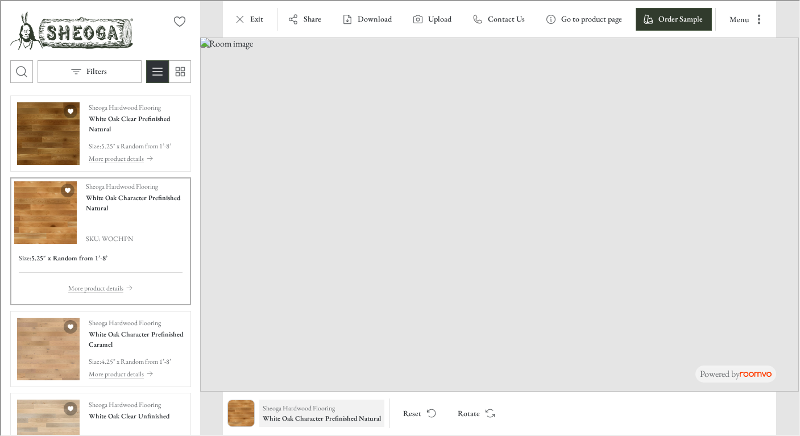
click at [335, 414] on h6 "White Oak Character Prefinished Natural" at bounding box center [321, 417] width 118 height 10
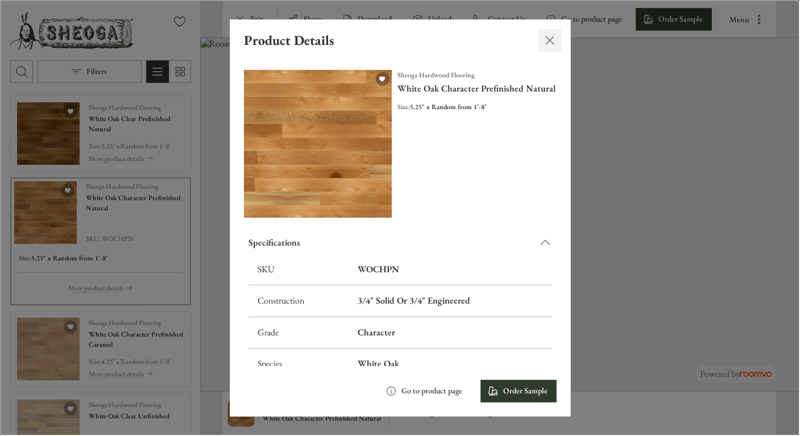
click at [552, 35] on line "Close dialog" at bounding box center [549, 39] width 8 height 8
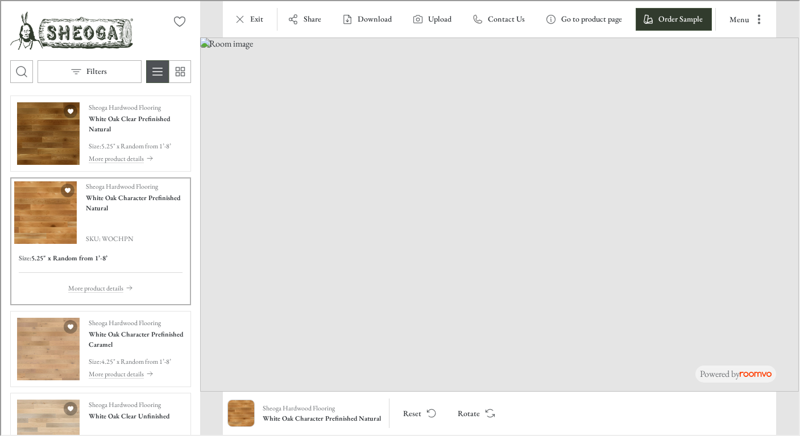
click at [155, 69] on icon "Switch to detail view" at bounding box center [157, 71] width 14 height 14
click at [24, 73] on line "Open search box" at bounding box center [24, 74] width 3 height 3
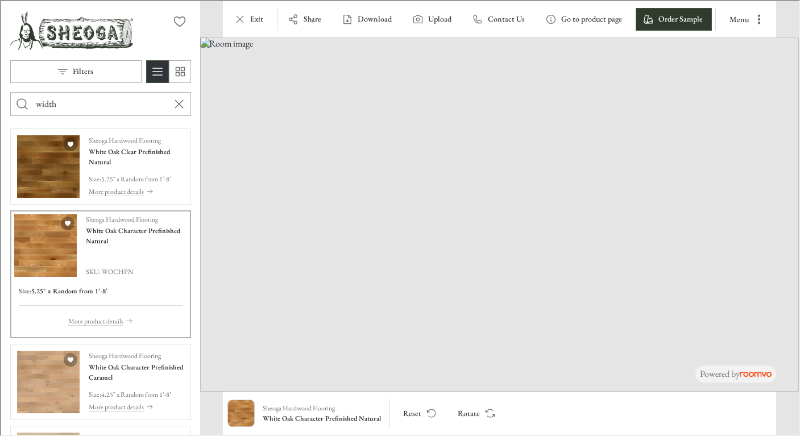
type input "width"
click at [10, 92] on button "Search for products" at bounding box center [21, 103] width 23 height 23
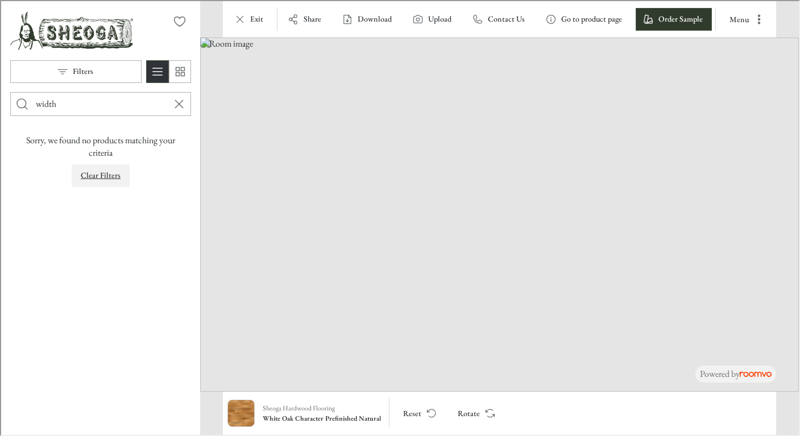
click at [98, 172] on p "Clear Filters" at bounding box center [100, 174] width 40 height 11
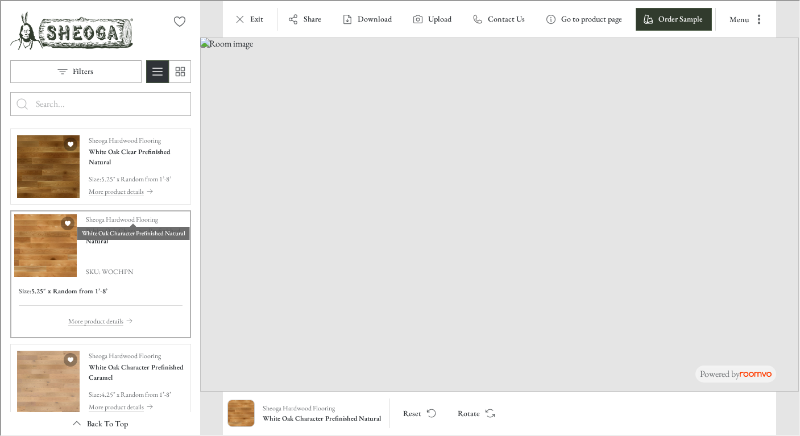
scroll to position [39, 0]
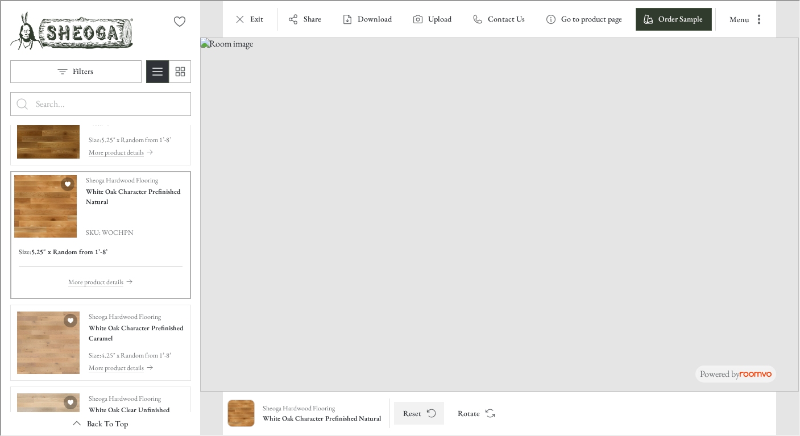
click at [414, 412] on button "Reset" at bounding box center [418, 412] width 50 height 23
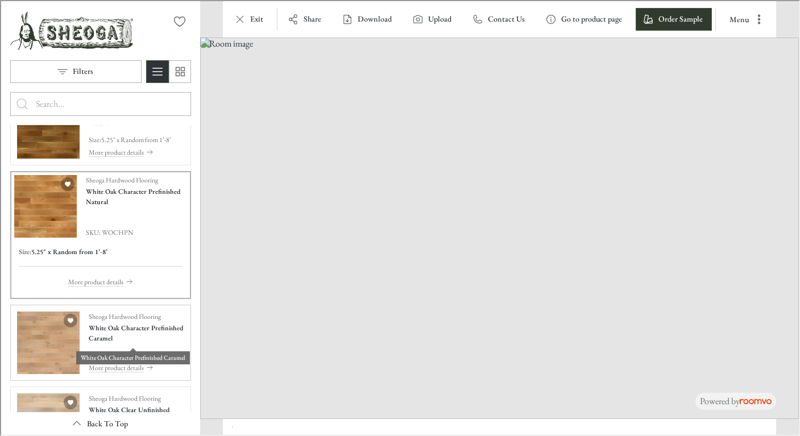
click at [109, 325] on h4 "White Oak Character Prefinished Caramel" at bounding box center [136, 332] width 96 height 20
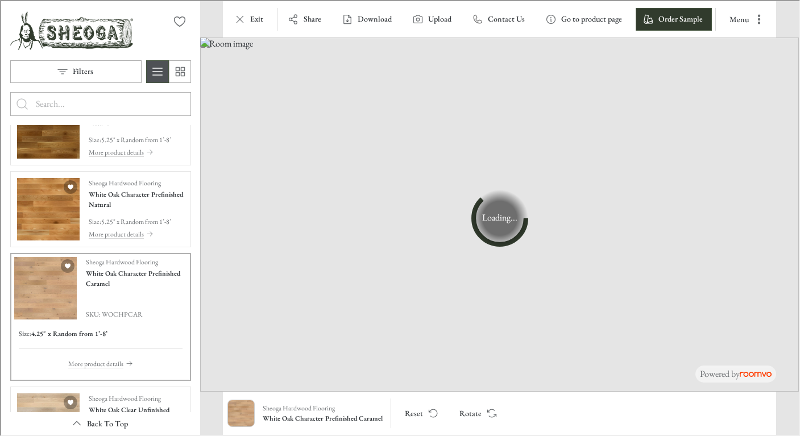
click at [154, 69] on icon "Switch to detail view" at bounding box center [157, 71] width 14 height 14
click at [178, 72] on rect "Switch to simple view" at bounding box center [176, 73] width 3 height 3
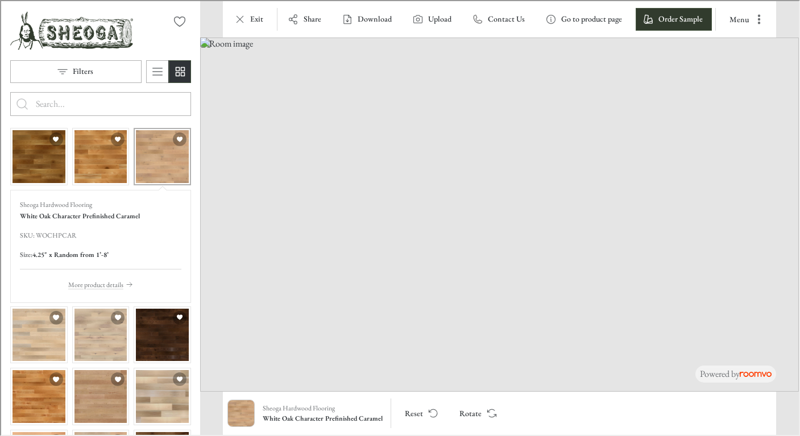
scroll to position [0, 0]
click at [93, 281] on p "More product details" at bounding box center [94, 284] width 55 height 10
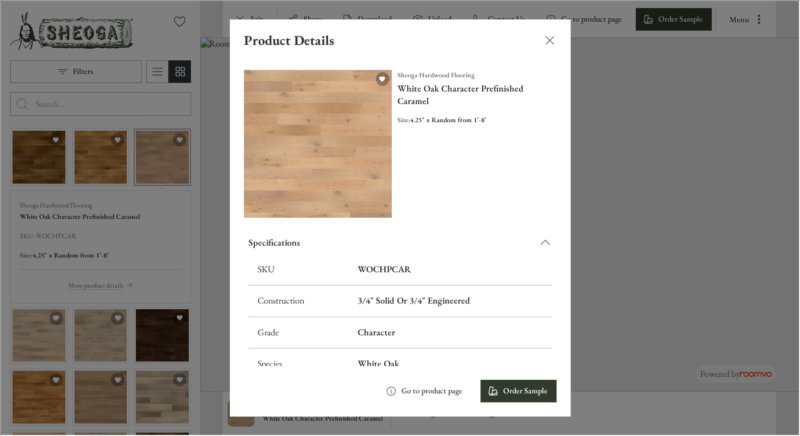
scroll to position [82, 0]
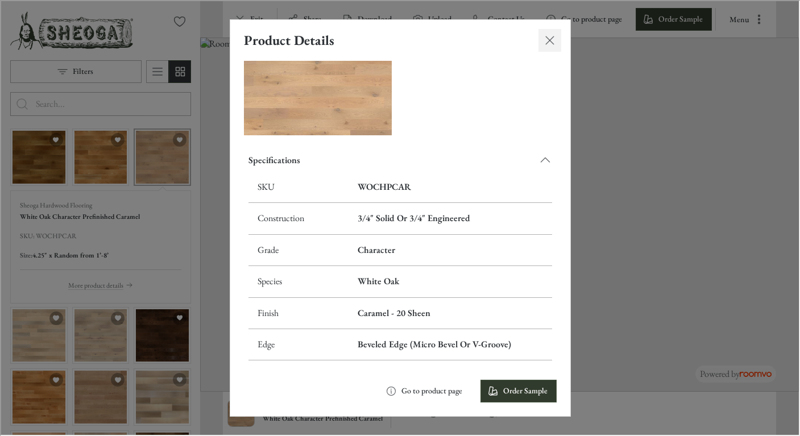
click at [551, 40] on icon "Close dialog" at bounding box center [549, 39] width 14 height 14
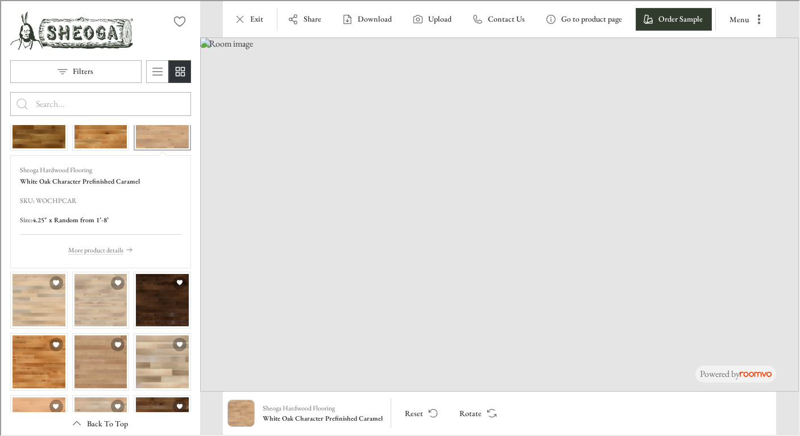
scroll to position [0, 0]
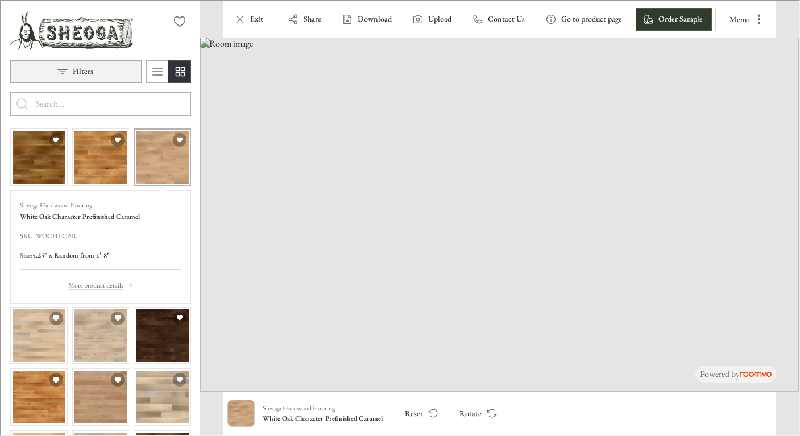
click at [80, 64] on button "Filters" at bounding box center [74, 70] width 131 height 23
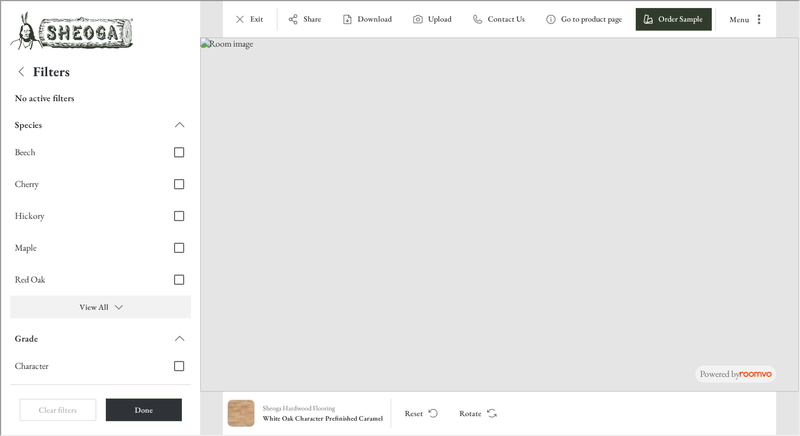
click at [96, 303] on button "View All" at bounding box center [99, 306] width 181 height 23
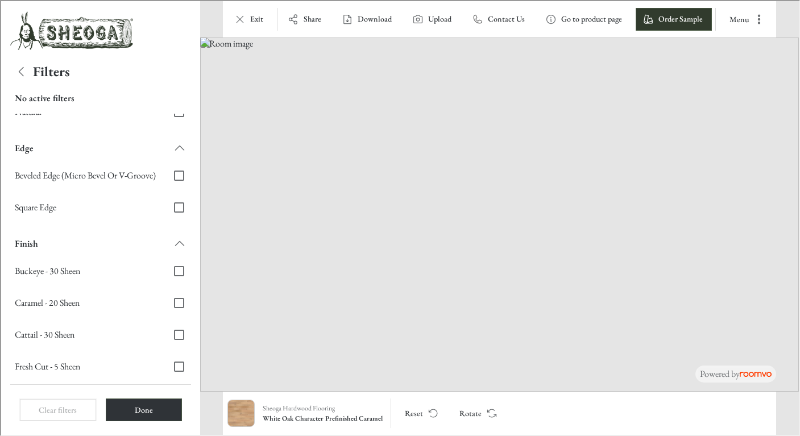
scroll to position [475, 0]
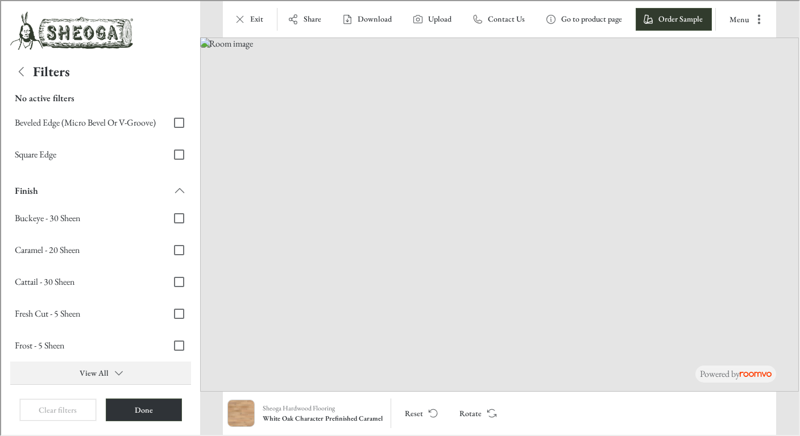
click at [96, 366] on button "View All" at bounding box center [99, 372] width 181 height 23
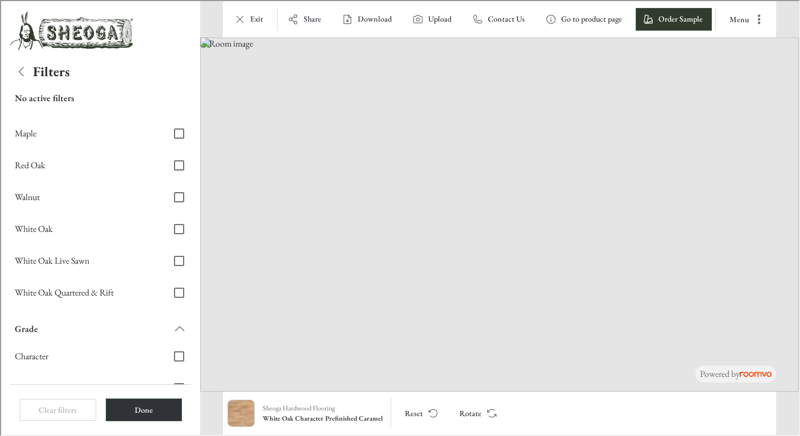
scroll to position [0, 0]
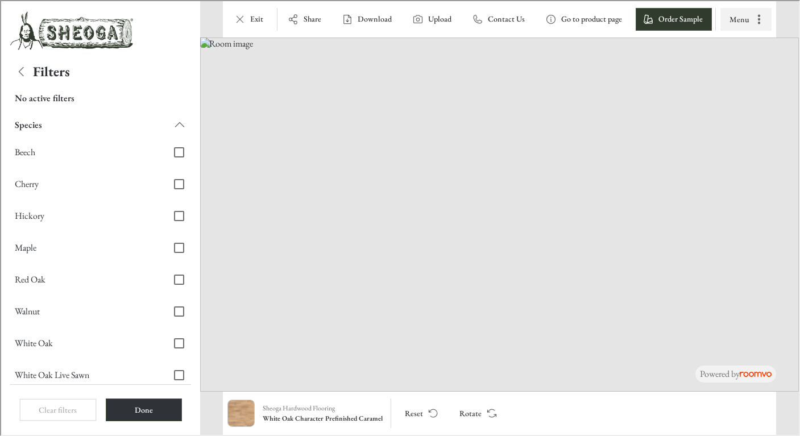
click at [756, 19] on icon "More actions" at bounding box center [757, 18] width 11 height 11
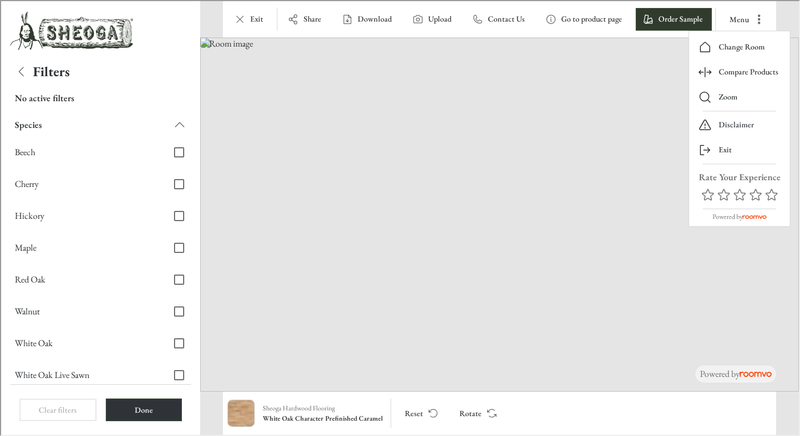
click at [417, 410] on div at bounding box center [399, 217] width 798 height 434
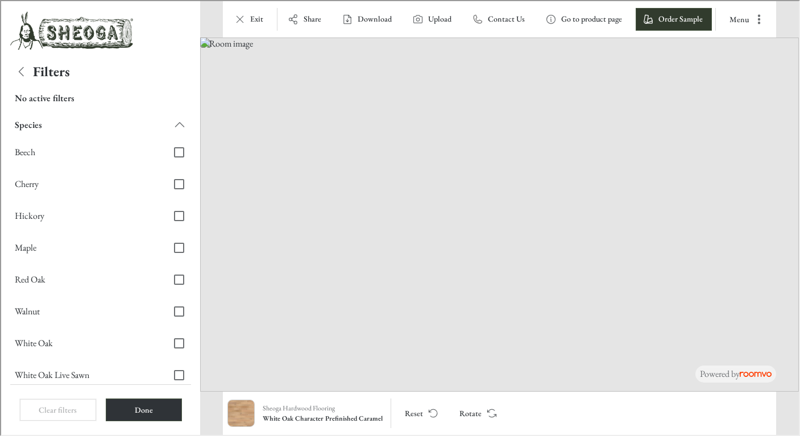
click at [417, 410] on button "Reset" at bounding box center [420, 412] width 50 height 23
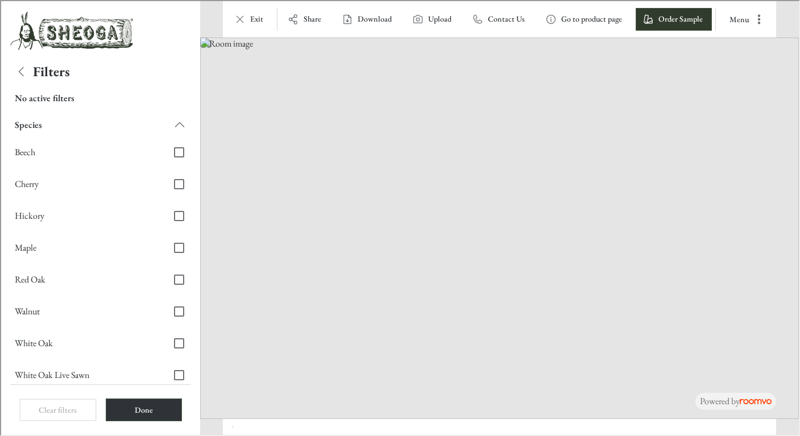
click at [494, 206] on img at bounding box center [498, 227] width 599 height 382
click at [15, 218] on span "Hickory" at bounding box center [85, 215] width 143 height 13
click at [166, 218] on input "Hickory" at bounding box center [178, 215] width 24 height 24
checkbox input "true"
click at [152, 408] on button "Done" at bounding box center [142, 409] width 77 height 23
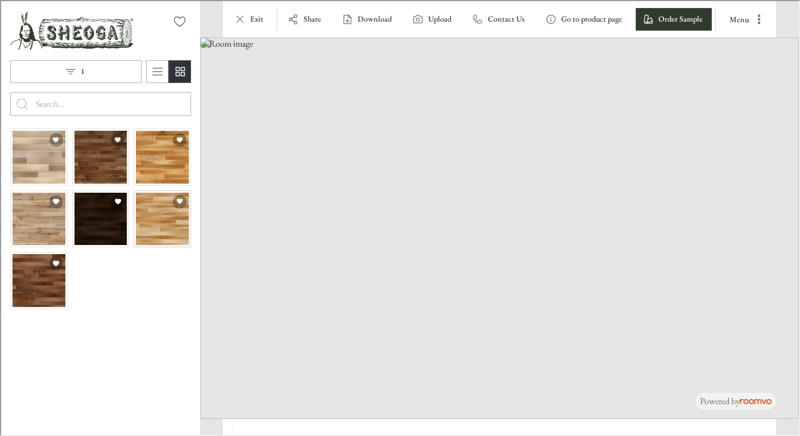
click at [153, 227] on img "See Hickory Clear Prefinished Natural in the room" at bounding box center [161, 218] width 53 height 53
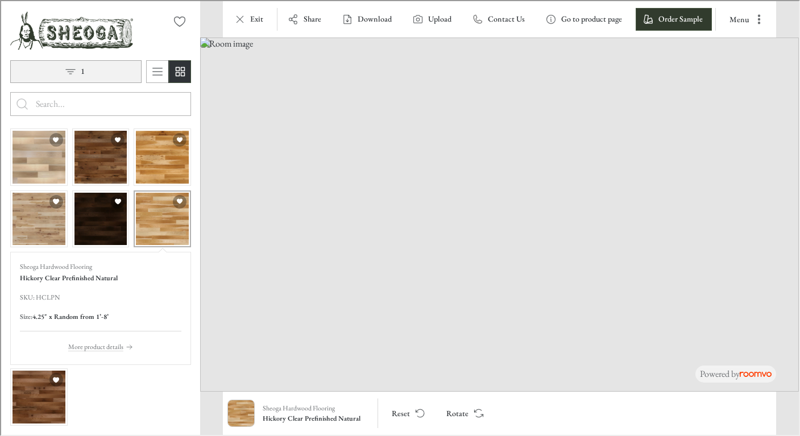
click at [77, 71] on button "1" at bounding box center [74, 70] width 131 height 23
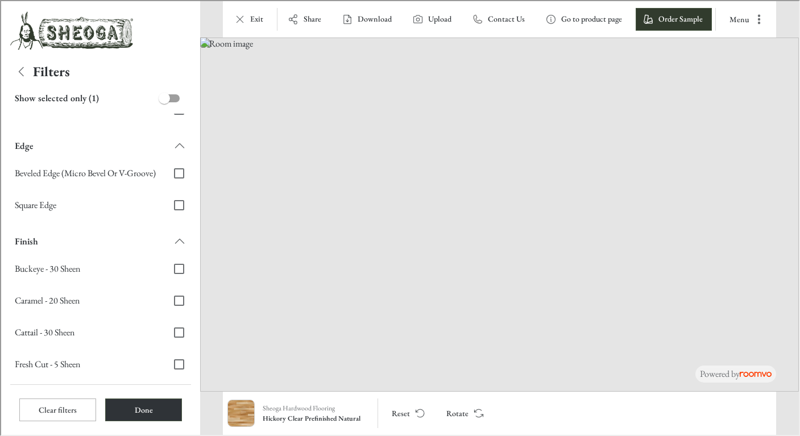
scroll to position [371, 0]
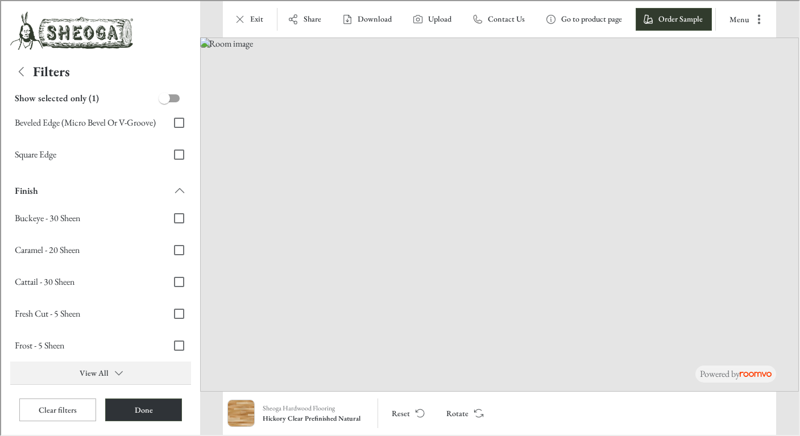
click at [99, 365] on button "View All" at bounding box center [99, 372] width 181 height 23
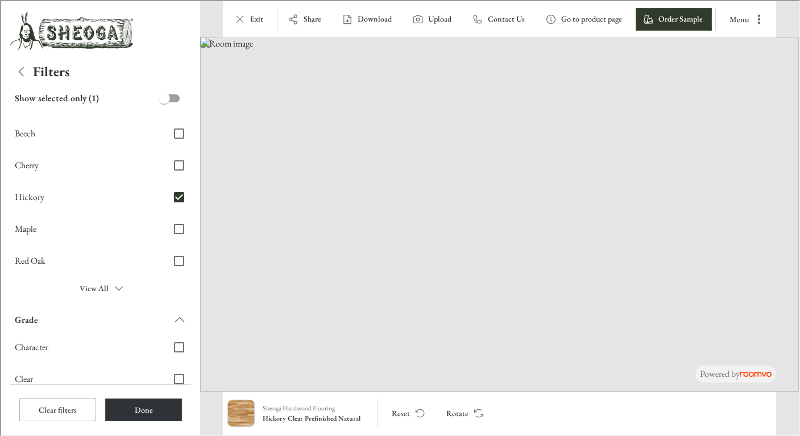
scroll to position [16, 0]
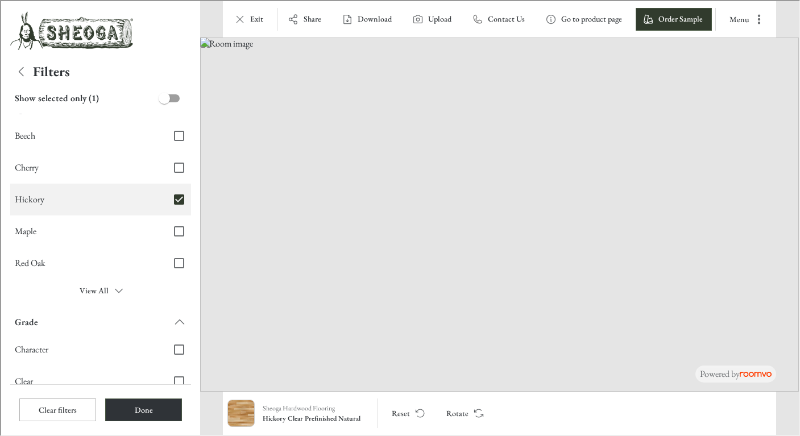
click at [169, 200] on input "Hickory" at bounding box center [178, 199] width 24 height 24
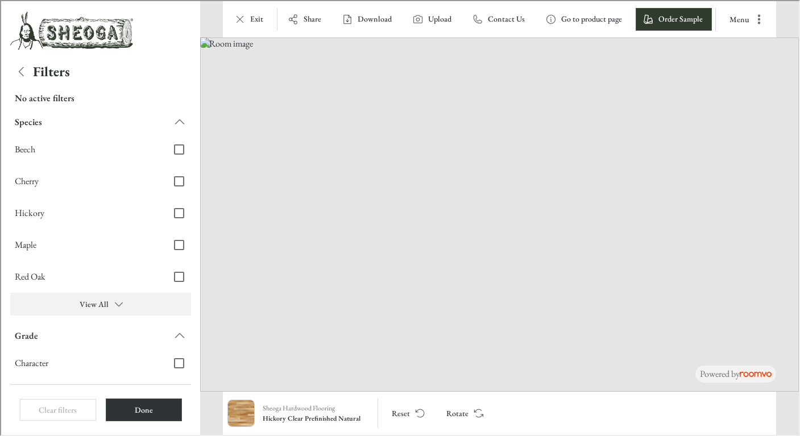
scroll to position [0, 0]
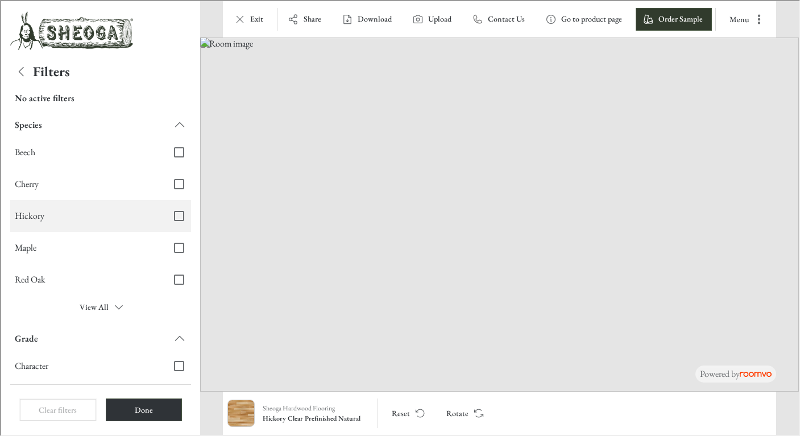
click at [172, 214] on input "Hickory" at bounding box center [178, 215] width 24 height 24
checkbox input "true"
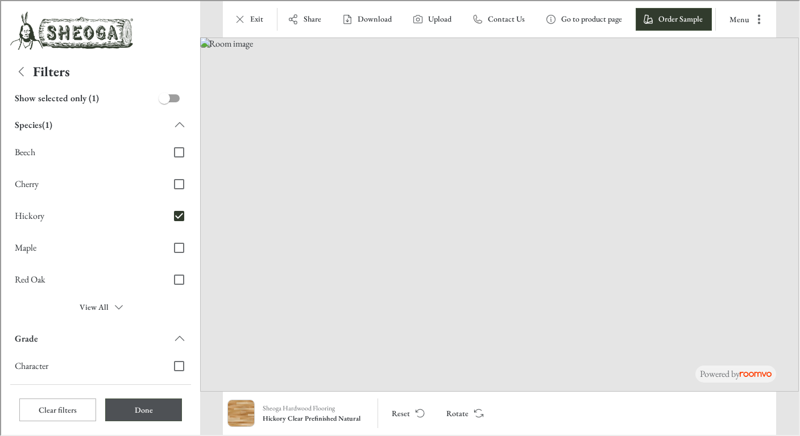
click at [150, 403] on button "Done" at bounding box center [142, 409] width 77 height 23
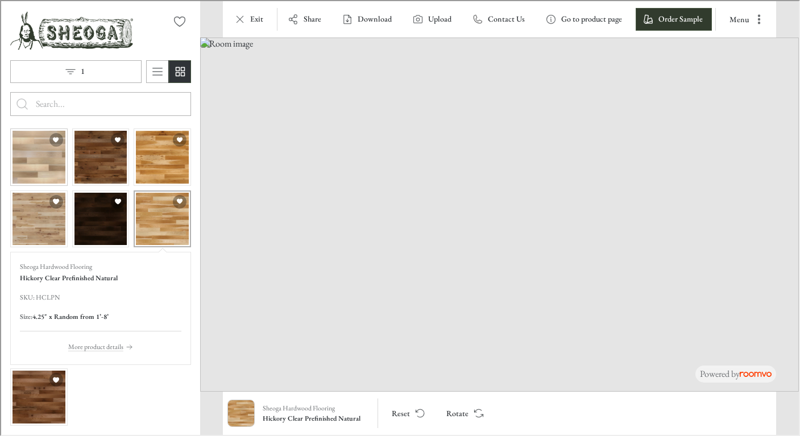
click at [45, 155] on img "See Hickory Clear Unfinished in the room" at bounding box center [37, 156] width 53 height 53
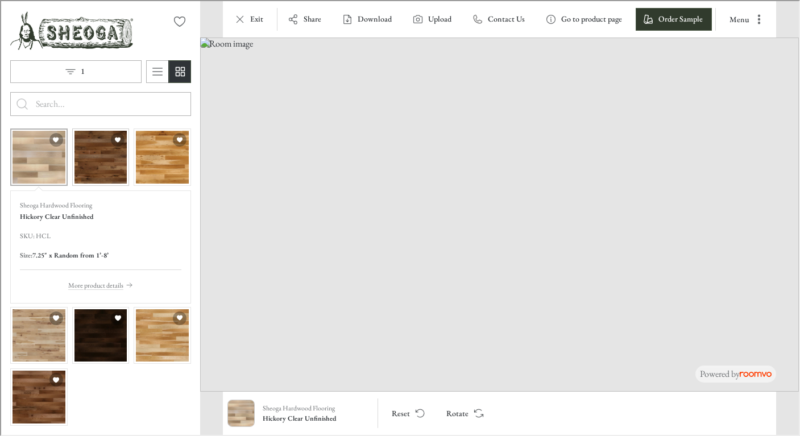
click at [101, 159] on img "See Hickory Character Prefinished Hickory Nut with Vintage Charm Texture in the…" at bounding box center [99, 156] width 53 height 53
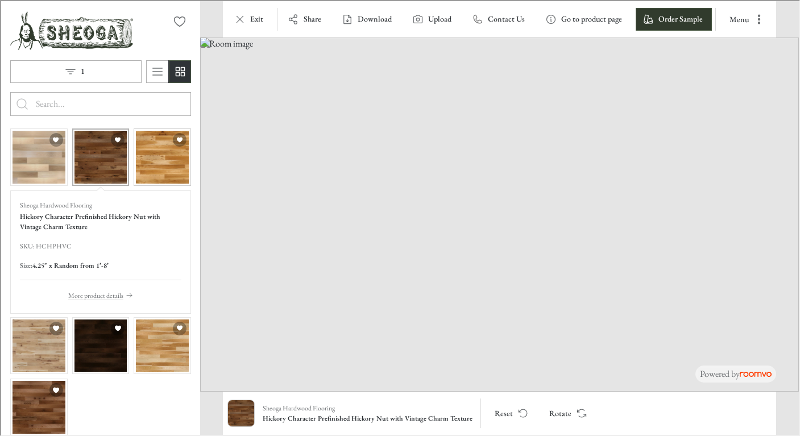
click at [156, 152] on img "See Hickory Character Prefinished Natural in the room" at bounding box center [161, 156] width 53 height 53
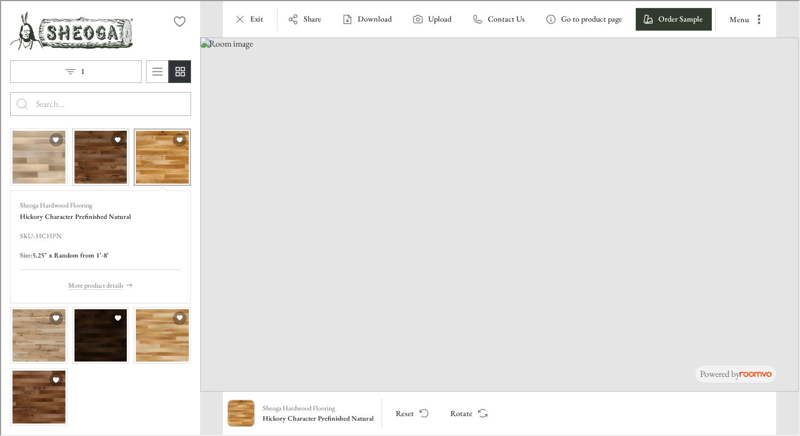
click at [104, 158] on img "See Hickory Character Prefinished Hickory Nut with Vintage Charm Texture in the…" at bounding box center [99, 156] width 53 height 53
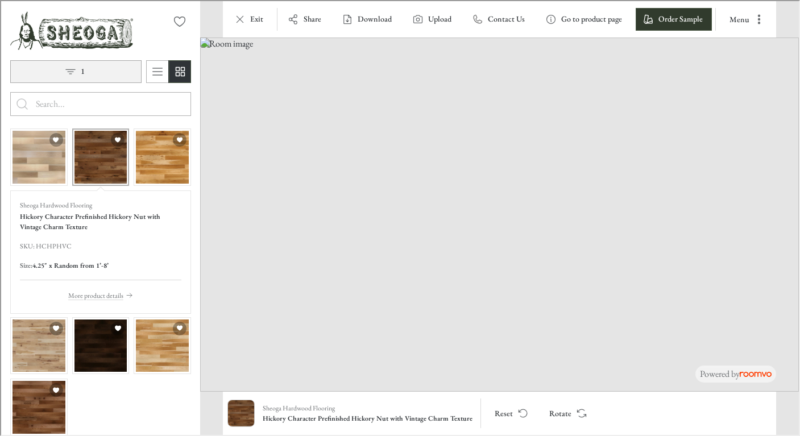
click at [78, 70] on button "1" at bounding box center [74, 70] width 131 height 23
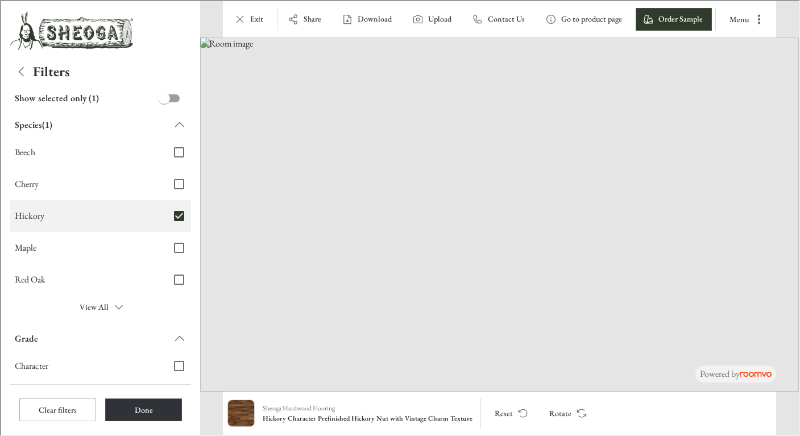
click at [172, 217] on input "Hickory" at bounding box center [178, 215] width 24 height 24
checkbox input "false"
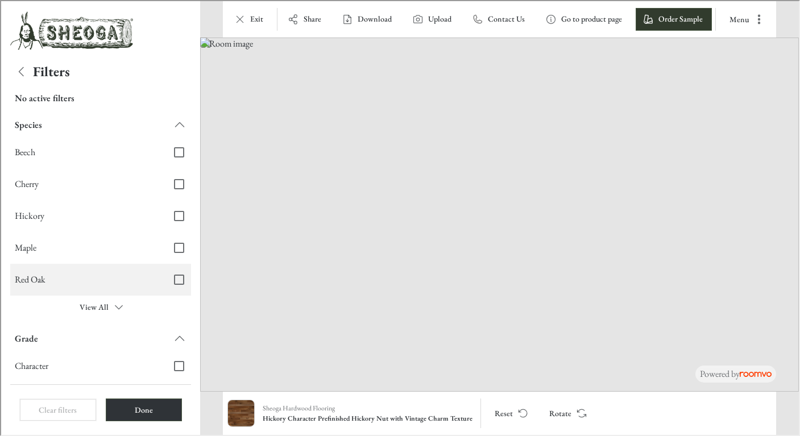
click at [171, 278] on input "Red Oak" at bounding box center [178, 279] width 24 height 24
checkbox input "true"
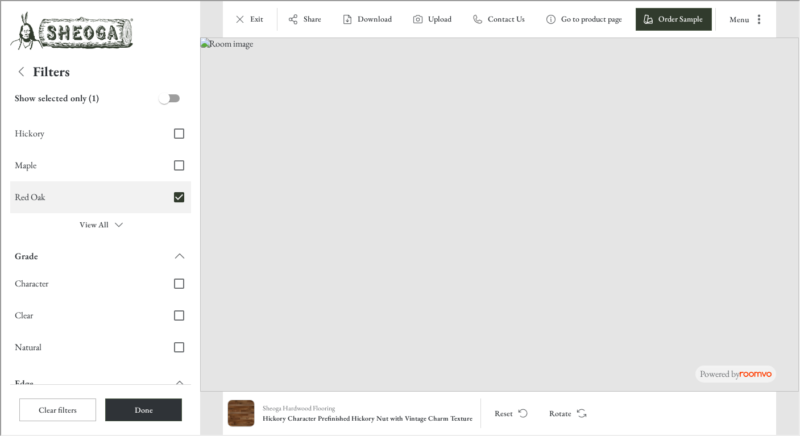
scroll to position [84, 0]
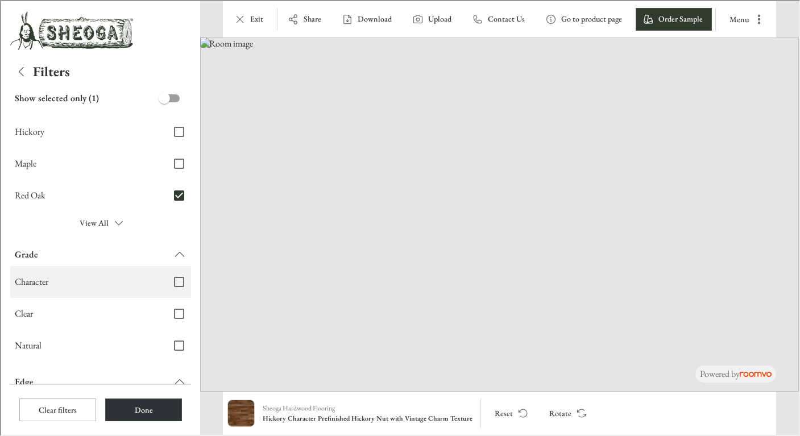
click at [171, 279] on input "Character" at bounding box center [178, 281] width 24 height 24
checkbox input "true"
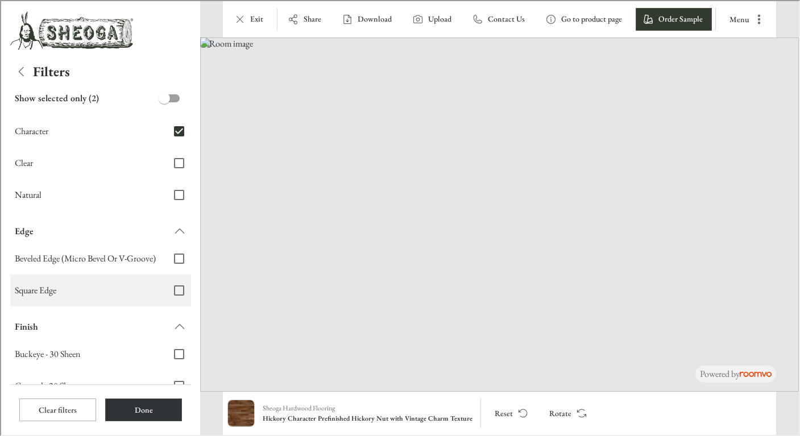
scroll to position [371, 0]
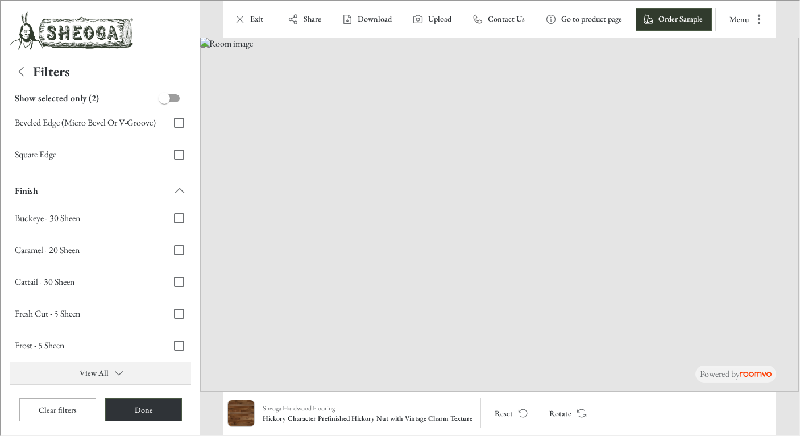
click at [103, 377] on button "View All" at bounding box center [99, 372] width 181 height 23
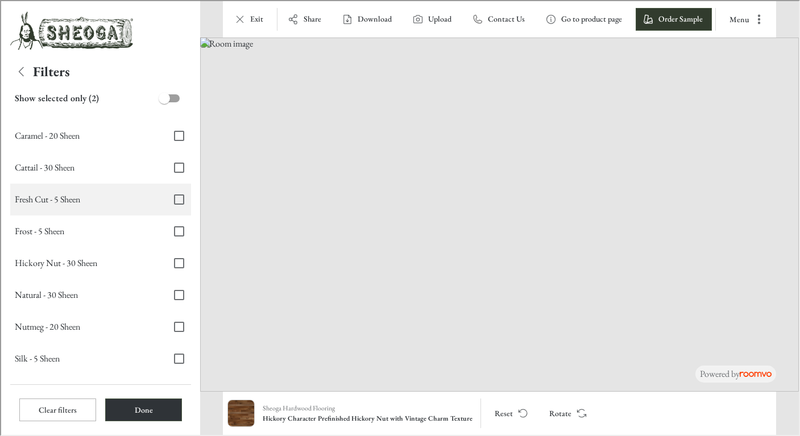
scroll to position [486, 0]
click at [107, 323] on span "Nutmeg - 20 Sheen" at bounding box center [85, 325] width 143 height 13
click at [166, 323] on input "Nutmeg - 20 Sheen" at bounding box center [178, 325] width 24 height 24
checkbox input "true"
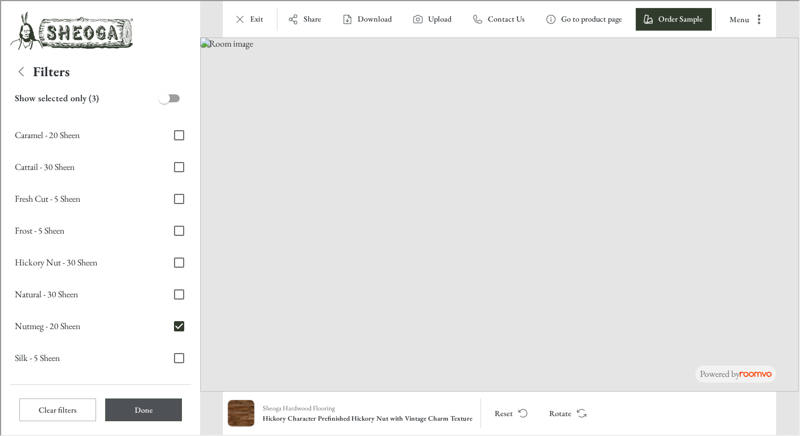
click at [142, 403] on button "Done" at bounding box center [142, 409] width 77 height 23
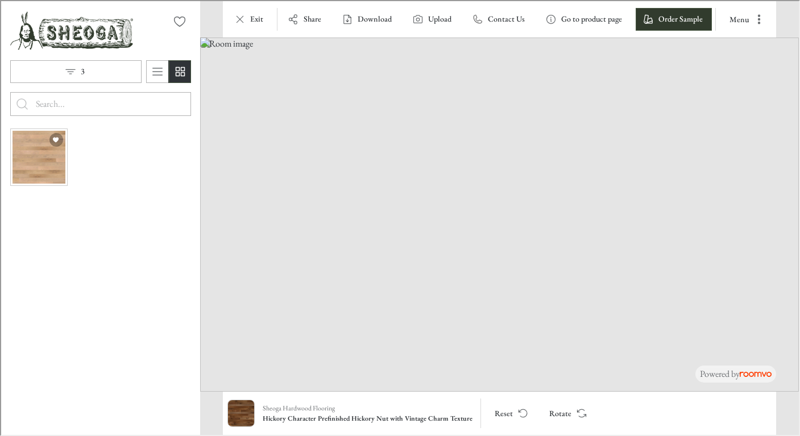
click at [34, 151] on img "See Red Oak Character Prefinished Nutmeg in the room" at bounding box center [37, 156] width 53 height 53
